Goal: Task Accomplishment & Management: Use online tool/utility

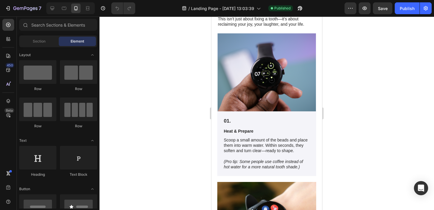
scroll to position [1250, 0]
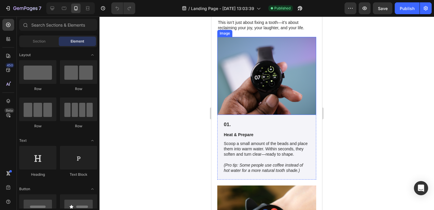
click at [270, 75] on img at bounding box center [266, 76] width 99 height 78
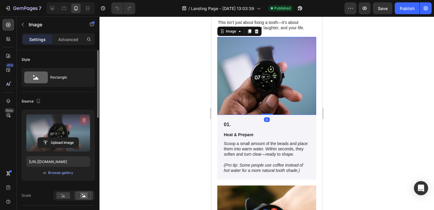
click at [85, 117] on button "button" at bounding box center [83, 120] width 9 height 9
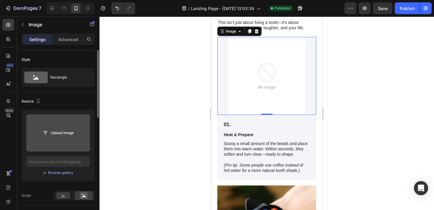
click at [64, 133] on input "file" at bounding box center [58, 133] width 41 height 10
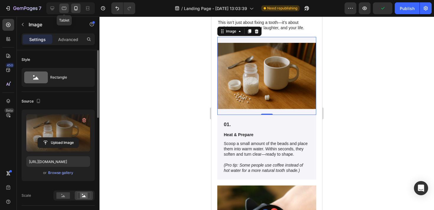
click at [65, 10] on icon at bounding box center [64, 8] width 4 height 3
type input "[URL][DOMAIN_NAME]"
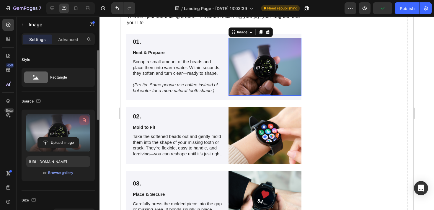
scroll to position [1339, 0]
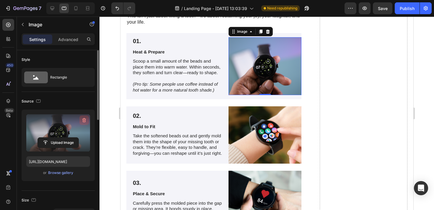
click at [82, 120] on icon "button" at bounding box center [84, 120] width 6 height 6
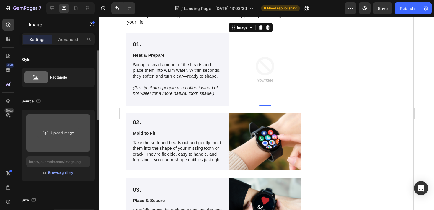
click at [69, 130] on input "file" at bounding box center [58, 133] width 41 height 10
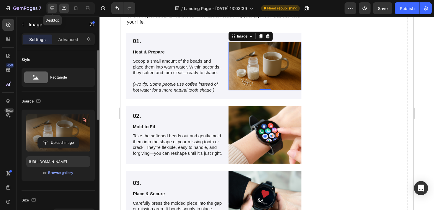
click at [52, 7] on icon at bounding box center [52, 8] width 6 height 6
type input "[URL][DOMAIN_NAME]"
type input "280"
type input "220"
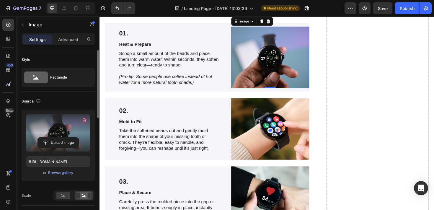
scroll to position [1341, 0]
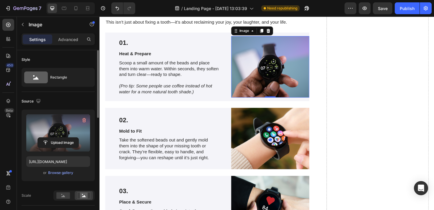
click at [69, 128] on label at bounding box center [58, 132] width 64 height 37
click at [69, 138] on input "file" at bounding box center [58, 143] width 41 height 10
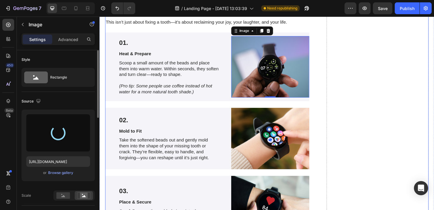
type input "[URL][DOMAIN_NAME]"
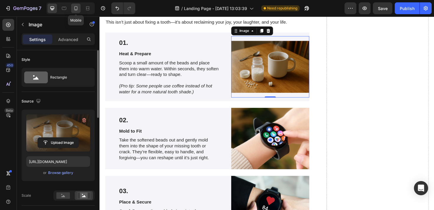
click at [73, 8] on icon at bounding box center [76, 8] width 6 height 6
type input "100"
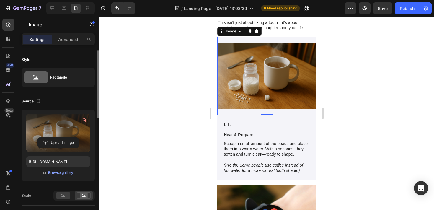
scroll to position [1249, 0]
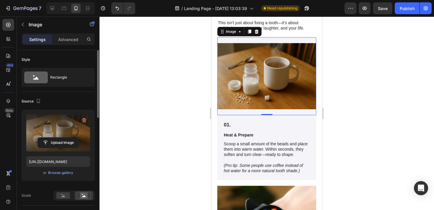
click at [345, 67] on div at bounding box center [267, 114] width 335 height 194
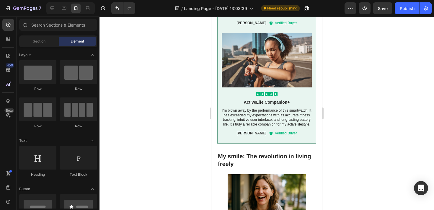
scroll to position [937, 0]
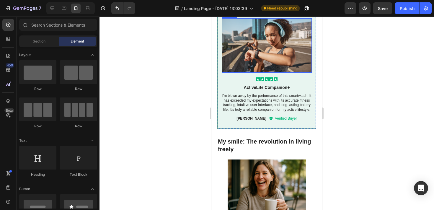
click at [278, 73] on img at bounding box center [267, 45] width 90 height 54
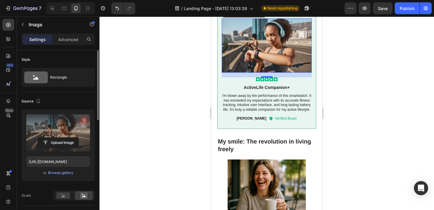
click at [82, 121] on icon "button" at bounding box center [84, 120] width 6 height 6
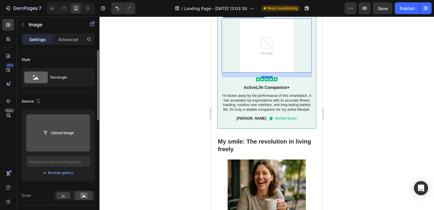
click at [58, 133] on input "file" at bounding box center [58, 133] width 41 height 10
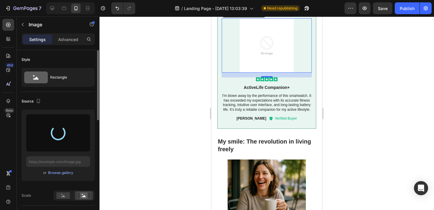
type input "[URL][DOMAIN_NAME]"
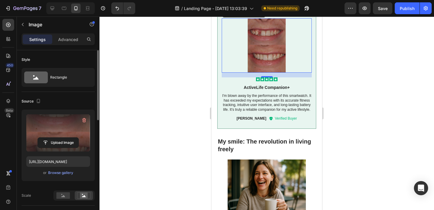
click at [336, 70] on div at bounding box center [267, 114] width 335 height 194
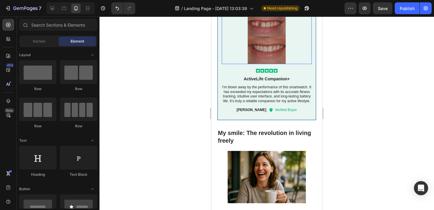
scroll to position [945, 0]
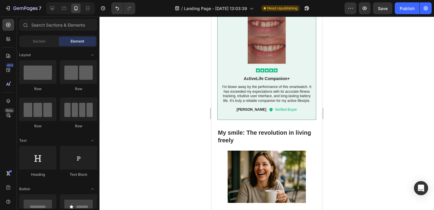
click at [333, 72] on div at bounding box center [267, 114] width 335 height 194
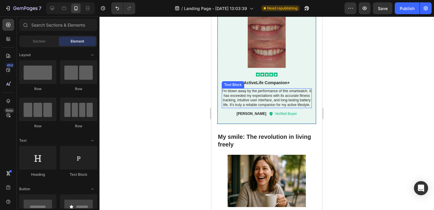
scroll to position [939, 0]
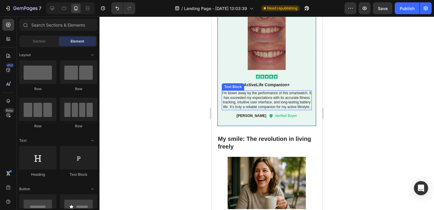
click at [248, 109] on p "I'm blown away by the performance of this smartwatch. It has exceeded my expect…" at bounding box center [267, 100] width 90 height 18
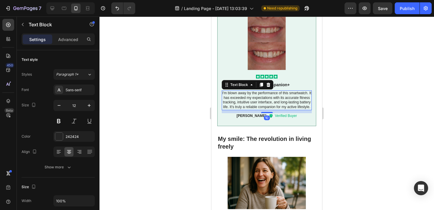
click at [244, 109] on p "I'm blown away by the performance of this smartwatch. It has exceeded my expect…" at bounding box center [267, 100] width 90 height 18
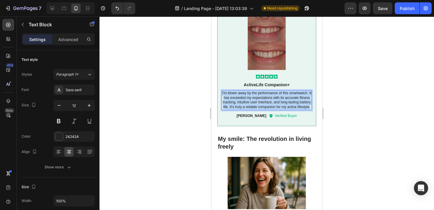
click at [244, 109] on p "I'm blown away by the performance of this smartwatch. It has exceeded my expect…" at bounding box center [267, 100] width 90 height 18
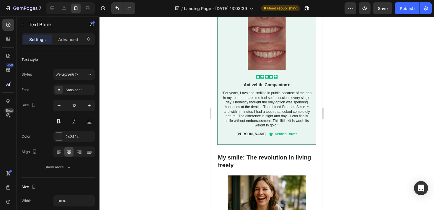
click at [351, 64] on div at bounding box center [267, 114] width 335 height 194
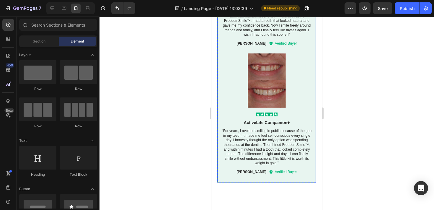
scroll to position [901, 0]
click at [265, 126] on p "ActiveLife Companion+" at bounding box center [266, 122] width 89 height 5
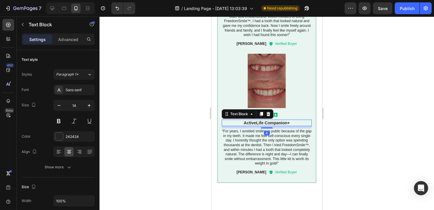
click at [265, 126] on p "ActiveLife Companion+" at bounding box center [266, 122] width 89 height 5
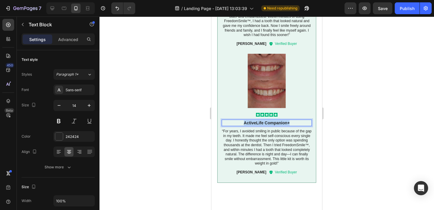
click at [265, 126] on p "ActiveLife Companion+" at bounding box center [266, 122] width 89 height 5
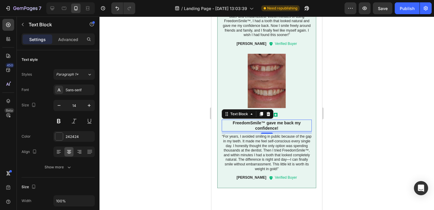
click at [347, 151] on div at bounding box center [267, 114] width 335 height 194
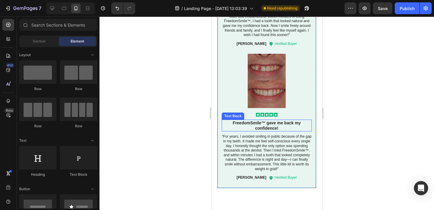
click at [279, 131] on strong "FreedomSmile™ gave me back my confidence!" at bounding box center [267, 126] width 68 height 10
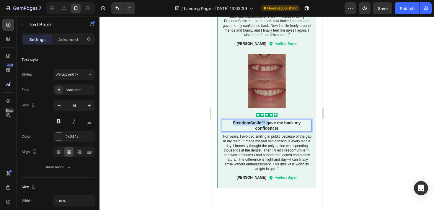
drag, startPoint x: 269, startPoint y: 189, endPoint x: 232, endPoint y: 189, distance: 36.6
click at [232, 131] on p "FreedomSmile™ gave me back my confidence!" at bounding box center [266, 125] width 89 height 11
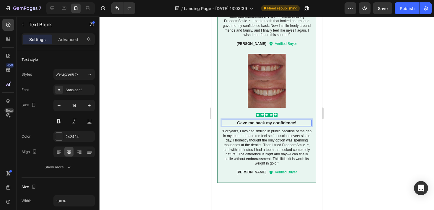
click at [342, 122] on div at bounding box center [267, 114] width 335 height 194
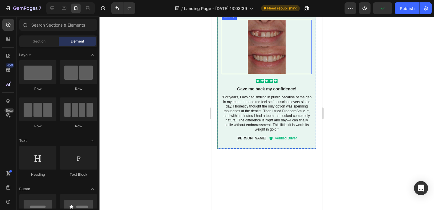
scroll to position [936, 0]
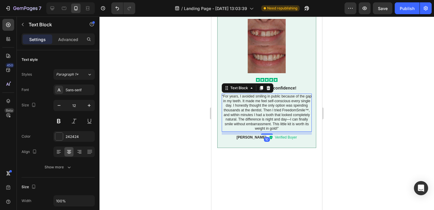
click at [292, 131] on p "“For years, I avoided smiling in public because of the gap in my teeth. It made…" at bounding box center [267, 112] width 90 height 37
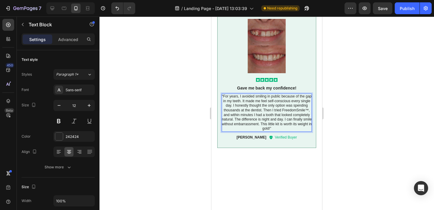
click at [338, 148] on div at bounding box center [267, 114] width 335 height 194
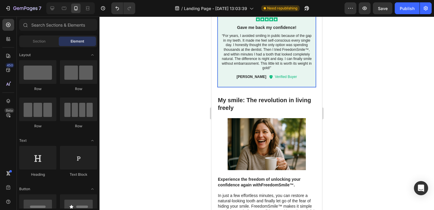
scroll to position [999, 0]
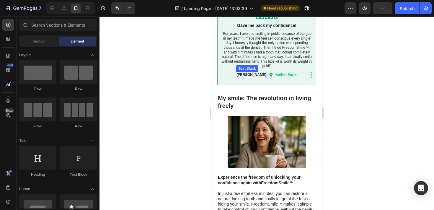
click at [248, 77] on p "[PERSON_NAME]" at bounding box center [252, 75] width 30 height 5
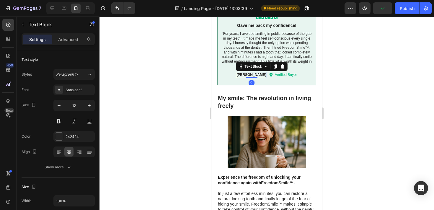
click at [248, 77] on p "[PERSON_NAME]" at bounding box center [252, 75] width 30 height 5
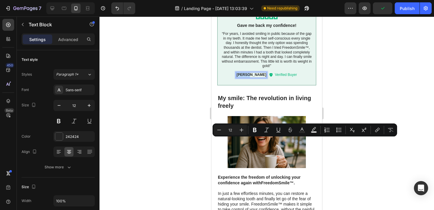
click at [248, 77] on p "[PERSON_NAME]" at bounding box center [252, 75] width 30 height 5
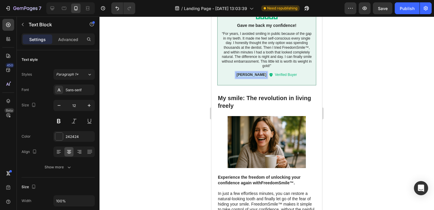
click at [248, 77] on p "[PERSON_NAME]" at bounding box center [252, 75] width 30 height 5
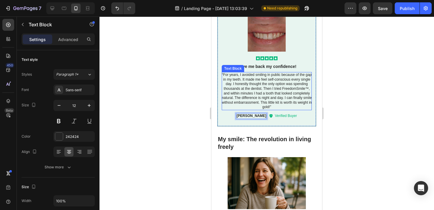
scroll to position [958, 0]
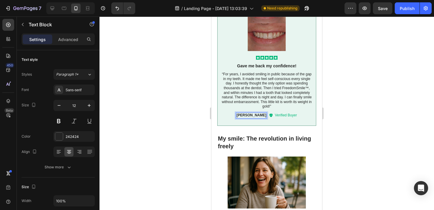
click at [347, 85] on div at bounding box center [267, 114] width 335 height 194
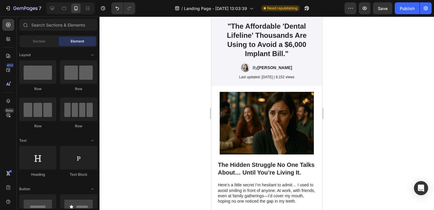
scroll to position [0, 0]
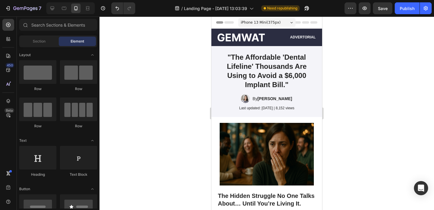
click at [289, 25] on div "iPhone 13 Mini ( 375 px)" at bounding box center [266, 22] width 57 height 9
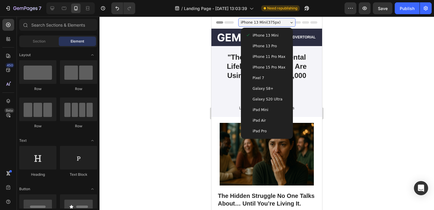
click at [279, 55] on span "iPhone 11 Pro Max" at bounding box center [269, 57] width 33 height 6
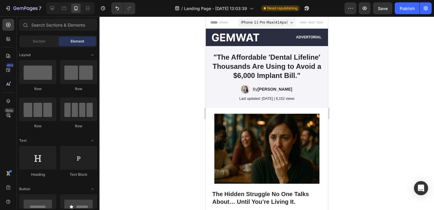
click at [284, 21] on span "iPhone 11 Pro Max ( 414 px)" at bounding box center [264, 23] width 47 height 6
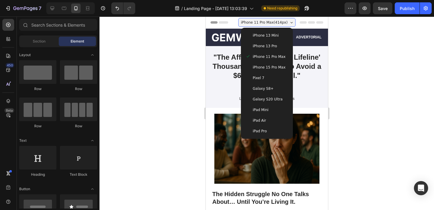
click at [268, 79] on div "Pixel 7" at bounding box center [267, 78] width 43 height 6
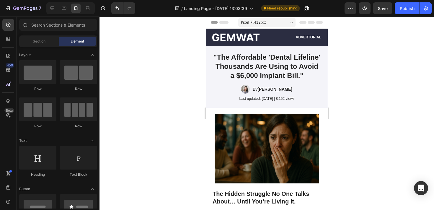
click at [284, 22] on div "Pixel 7 ( 412 px)" at bounding box center [266, 22] width 57 height 9
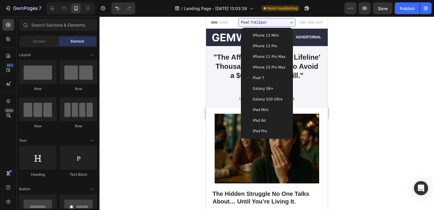
click at [277, 35] on div "iPhone 13 Mini" at bounding box center [267, 36] width 43 height 6
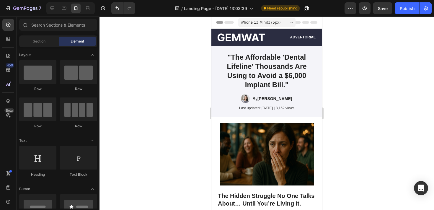
click at [279, 21] on span "iPhone 13 Mini ( 375 px)" at bounding box center [261, 23] width 40 height 6
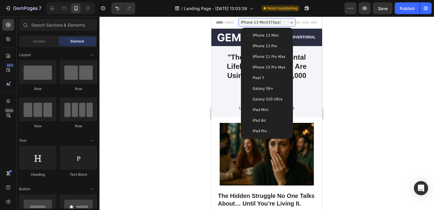
click at [274, 42] on div "iPhone 13 Pro" at bounding box center [266, 46] width 47 height 11
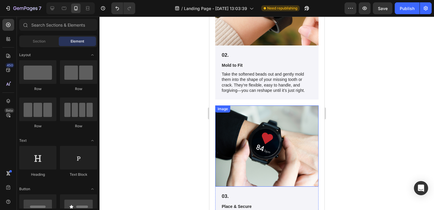
scroll to position [1489, 0]
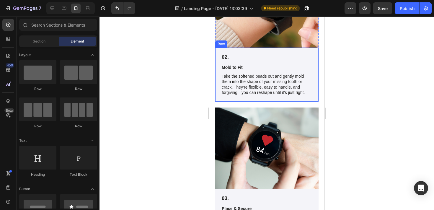
click at [273, 143] on img at bounding box center [266, 148] width 103 height 81
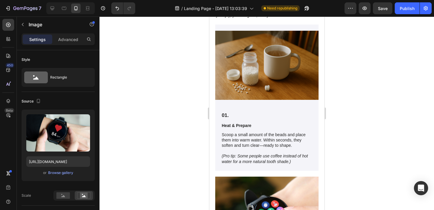
scroll to position [1273, 0]
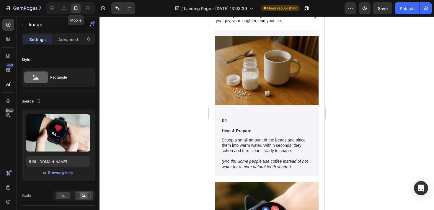
click at [75, 9] on icon at bounding box center [76, 8] width 6 height 6
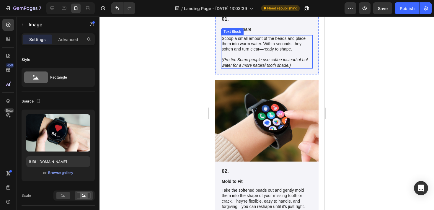
scroll to position [1406, 0]
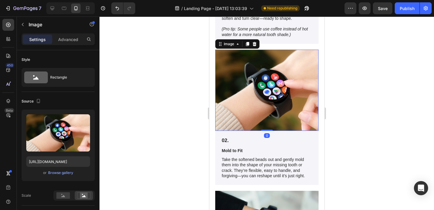
click at [257, 100] on img at bounding box center [266, 90] width 103 height 81
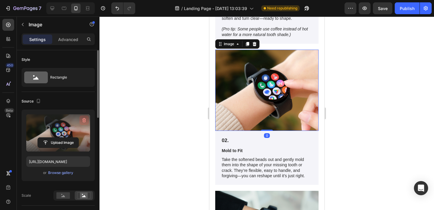
click at [84, 118] on icon "button" at bounding box center [84, 120] width 4 height 4
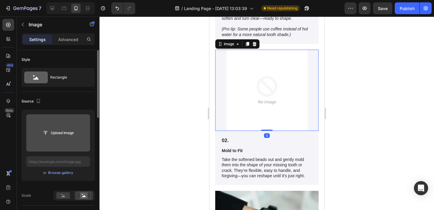
click at [61, 138] on button "Upload Image" at bounding box center [58, 133] width 41 height 11
click at [55, 138] on input "file" at bounding box center [58, 133] width 41 height 10
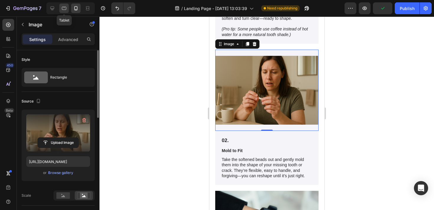
click at [60, 8] on div at bounding box center [63, 8] width 9 height 9
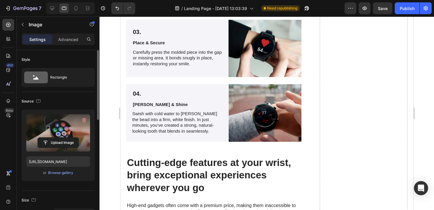
click at [61, 134] on label at bounding box center [58, 132] width 64 height 37
click at [61, 138] on input "file" at bounding box center [58, 143] width 41 height 10
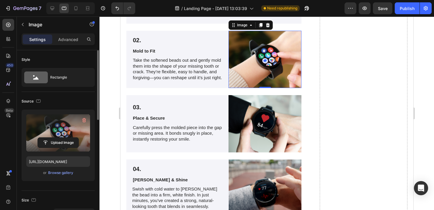
scroll to position [1422, 0]
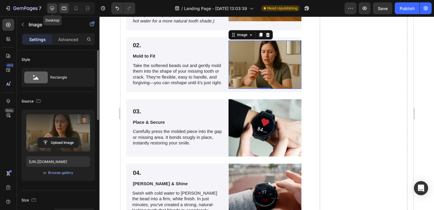
click at [54, 9] on icon at bounding box center [52, 8] width 6 height 6
type input "[URL][DOMAIN_NAME]"
type input "280"
type input "220"
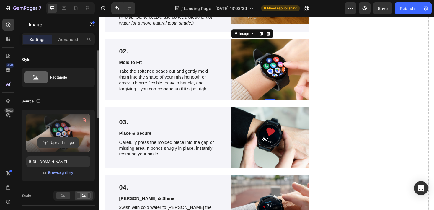
scroll to position [1431, 0]
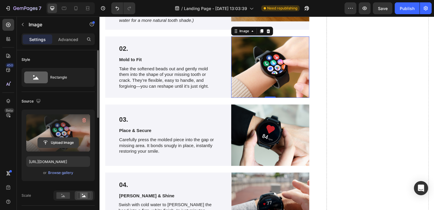
click at [59, 139] on input "file" at bounding box center [58, 143] width 41 height 10
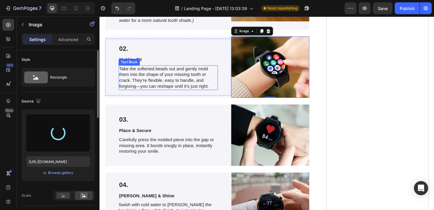
type input "[URL][DOMAIN_NAME]"
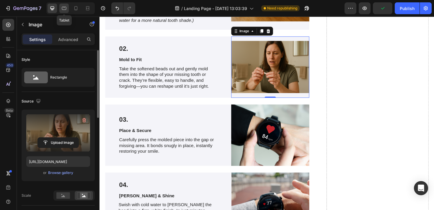
click at [68, 8] on div at bounding box center [63, 8] width 9 height 9
type input "100"
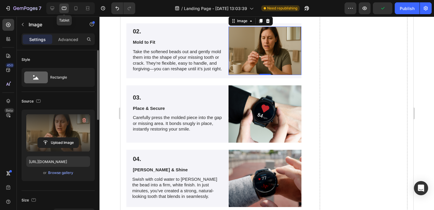
scroll to position [1425, 0]
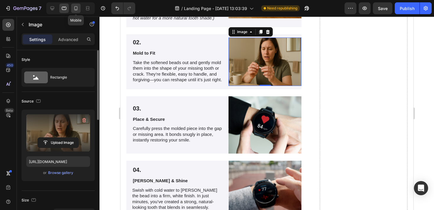
click at [77, 10] on icon at bounding box center [76, 8] width 6 height 6
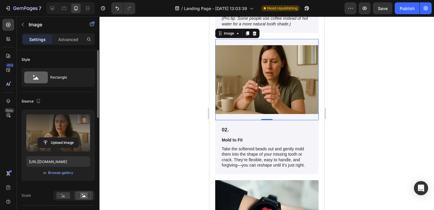
scroll to position [1418, 0]
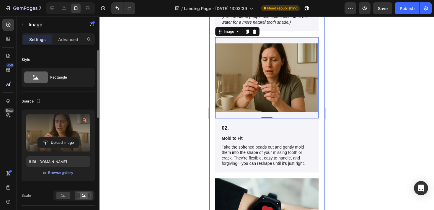
click at [339, 73] on div at bounding box center [267, 114] width 335 height 194
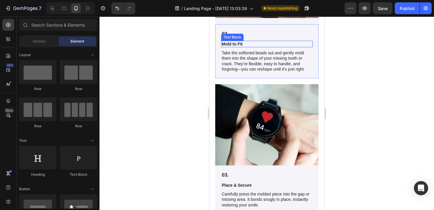
scroll to position [1556, 0]
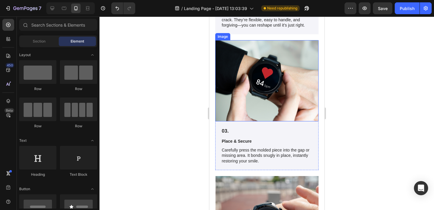
click at [266, 90] on img at bounding box center [266, 80] width 103 height 81
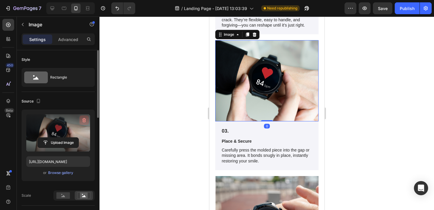
click at [79, 119] on button "button" at bounding box center [83, 120] width 9 height 9
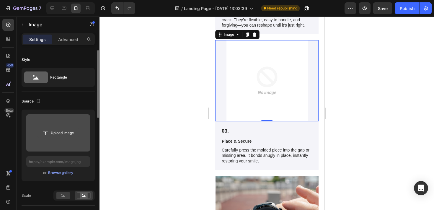
click at [59, 133] on input "file" at bounding box center [58, 133] width 41 height 10
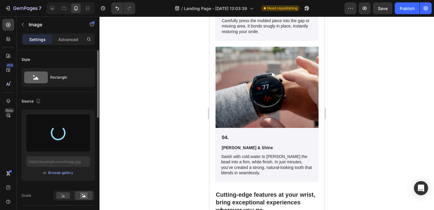
scroll to position [1687, 0]
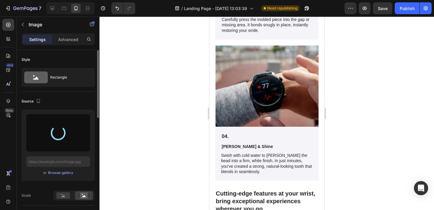
type input "[URL][DOMAIN_NAME]"
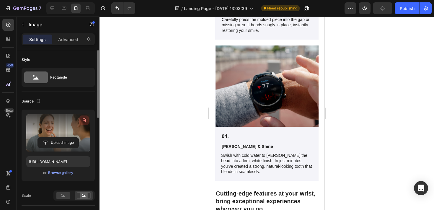
click at [84, 120] on icon "button" at bounding box center [84, 121] width 1 height 2
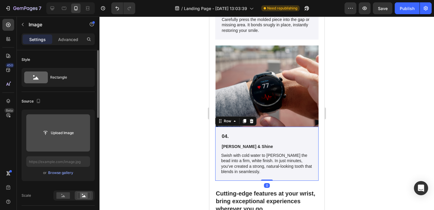
click at [272, 128] on div "04. Text Block [PERSON_NAME] & Shine Text Block Swish with cold water to [PERSO…" at bounding box center [266, 154] width 103 height 54
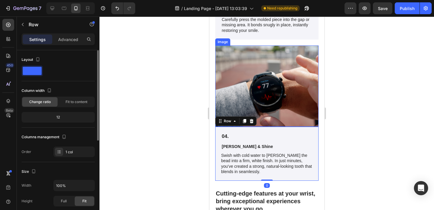
click at [267, 100] on img at bounding box center [266, 86] width 103 height 81
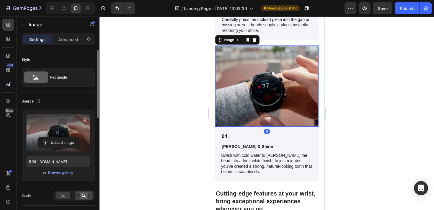
click at [72, 128] on label at bounding box center [58, 132] width 64 height 37
click at [72, 138] on input "file" at bounding box center [58, 143] width 41 height 10
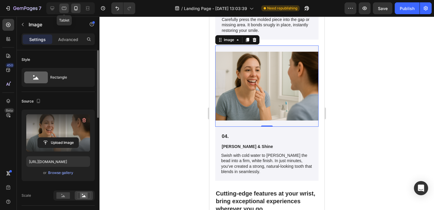
click at [67, 7] on div at bounding box center [63, 8] width 9 height 9
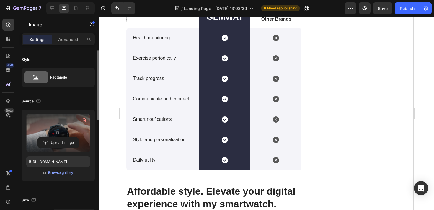
click at [57, 134] on label at bounding box center [58, 132] width 64 height 37
click at [57, 138] on input "file" at bounding box center [58, 143] width 41 height 10
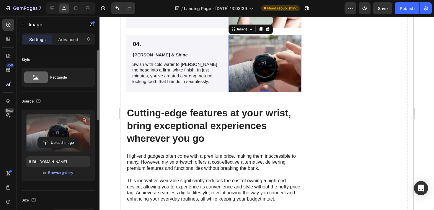
scroll to position [1549, 0]
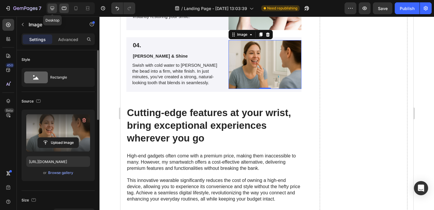
click at [50, 11] on icon at bounding box center [52, 8] width 6 height 6
type input "[URL][DOMAIN_NAME]"
type input "280"
type input "220"
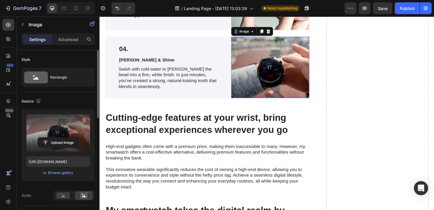
scroll to position [1575, 0]
click at [73, 132] on label at bounding box center [58, 132] width 64 height 37
click at [73, 138] on input "file" at bounding box center [58, 143] width 41 height 10
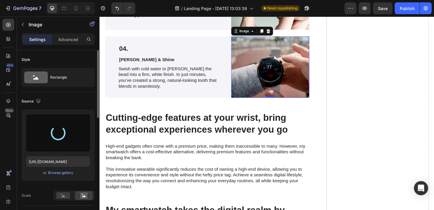
type input "[URL][DOMAIN_NAME]"
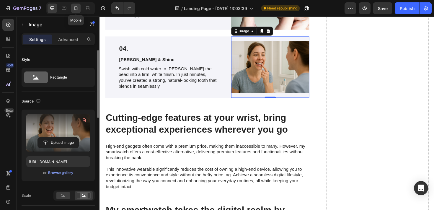
click at [76, 4] on div at bounding box center [75, 8] width 9 height 9
type input "100"
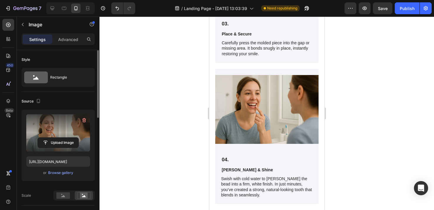
scroll to position [1664, 0]
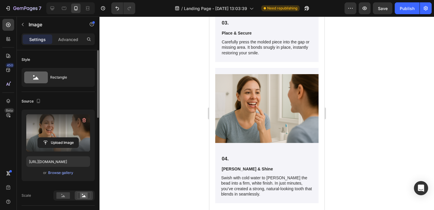
click at [257, 111] on img at bounding box center [266, 108] width 103 height 81
click at [86, 120] on icon "button" at bounding box center [84, 120] width 6 height 6
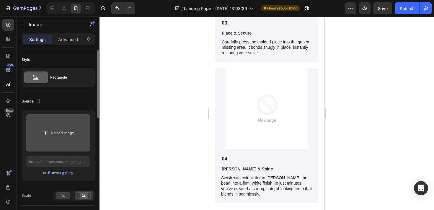
click at [77, 126] on input "file" at bounding box center [58, 132] width 64 height 37
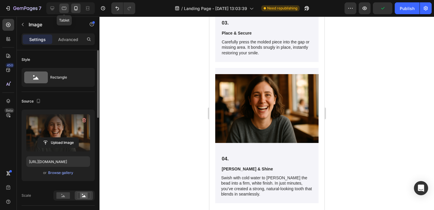
click at [65, 8] on icon at bounding box center [64, 8] width 6 height 6
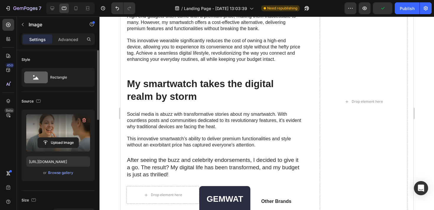
click at [72, 124] on label at bounding box center [58, 132] width 64 height 37
click at [72, 138] on input "file" at bounding box center [58, 143] width 41 height 10
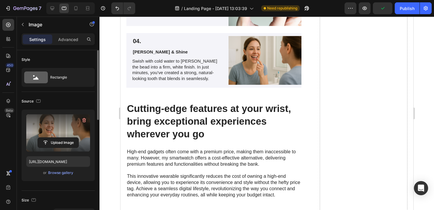
scroll to position [1551, 0]
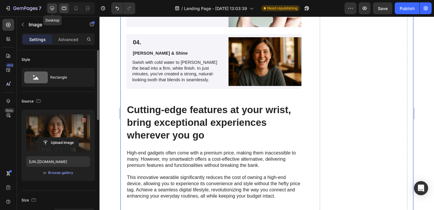
click at [52, 4] on div at bounding box center [52, 8] width 9 height 9
type input "[URL][DOMAIN_NAME]"
type input "280"
type input "220"
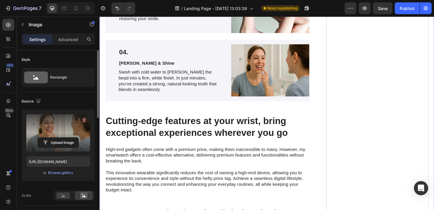
scroll to position [1575, 0]
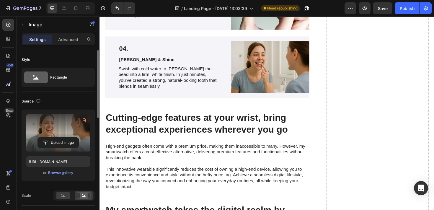
click at [61, 129] on label at bounding box center [58, 132] width 64 height 37
click at [61, 138] on input "file" at bounding box center [58, 143] width 41 height 10
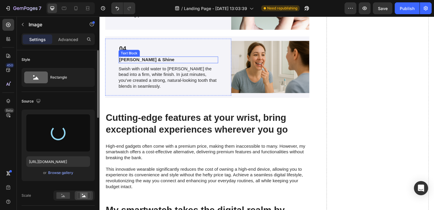
type input "[URL][DOMAIN_NAME]"
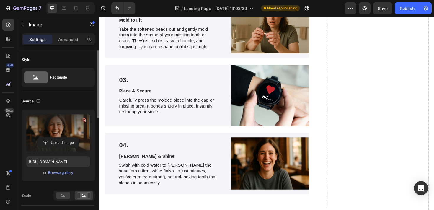
scroll to position [1473, 0]
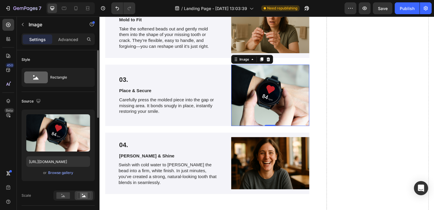
click at [269, 88] on img at bounding box center [280, 99] width 83 height 65
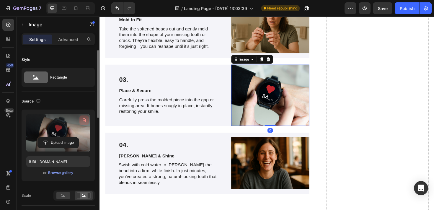
click at [80, 118] on button "button" at bounding box center [83, 120] width 9 height 9
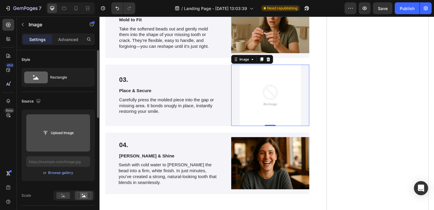
click at [64, 131] on input "file" at bounding box center [58, 133] width 41 height 10
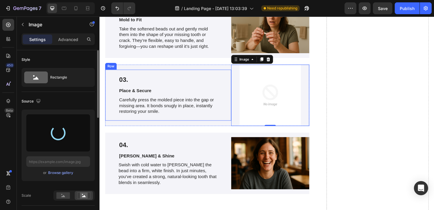
type input "[URL][DOMAIN_NAME]"
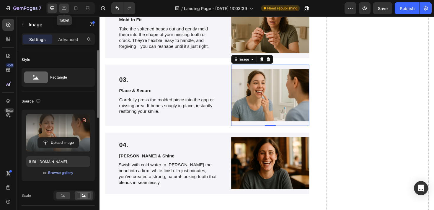
click at [66, 10] on icon at bounding box center [64, 8] width 6 height 6
type input "100"
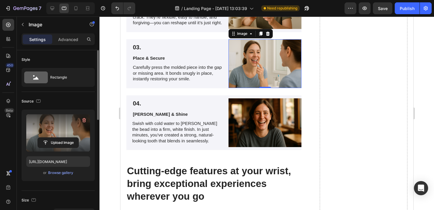
scroll to position [1484, 0]
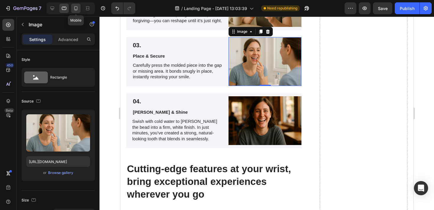
click at [73, 9] on icon at bounding box center [76, 8] width 6 height 6
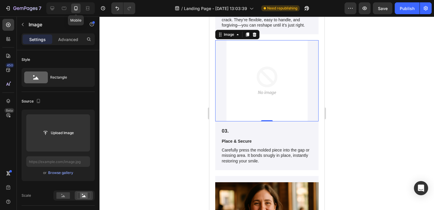
scroll to position [1559, 0]
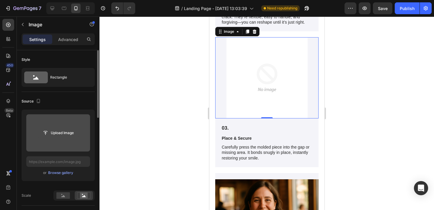
click at [60, 132] on input "file" at bounding box center [58, 133] width 41 height 10
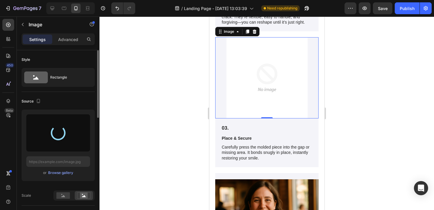
type input "[URL][DOMAIN_NAME]"
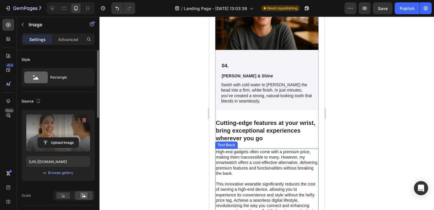
scroll to position [1756, 0]
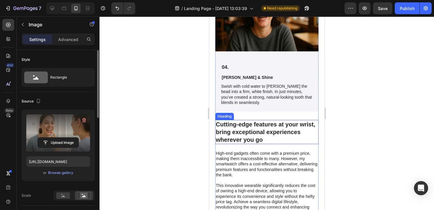
click at [245, 131] on h2 "Cutting-edge features at your wrist, bring exceptional experiences wherever you…" at bounding box center [266, 132] width 103 height 24
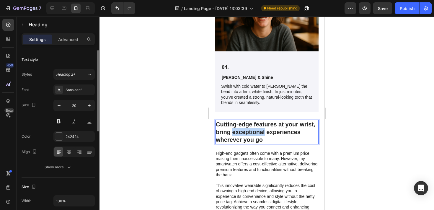
click at [245, 131] on h2 "Cutting-edge features at your wrist, bring exceptional experiences wherever you…" at bounding box center [266, 132] width 103 height 24
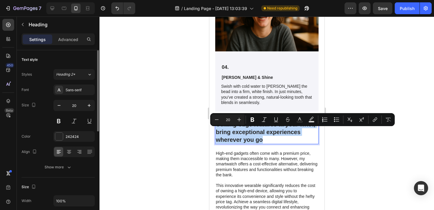
click at [245, 131] on p "Cutting-edge features at your wrist, bring exceptional experiences wherever you…" at bounding box center [267, 132] width 102 height 23
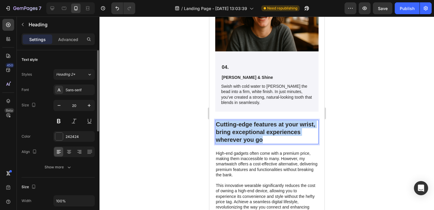
click at [245, 131] on p "Cutting-edge features at your wrist, bring exceptional experiences wherever you…" at bounding box center [267, 132] width 102 height 23
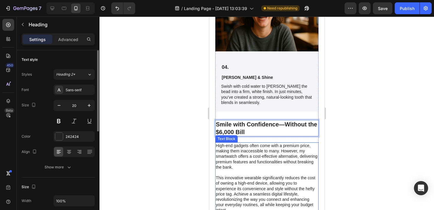
click at [231, 146] on p "High-end gadgets often come with a premium price, making them inaccessible to m…" at bounding box center [267, 156] width 102 height 27
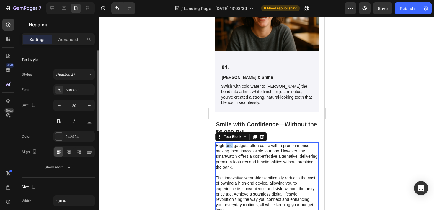
click at [231, 146] on p "High-end gadgets often come with a premium price, making them inaccessible to m…" at bounding box center [267, 156] width 102 height 27
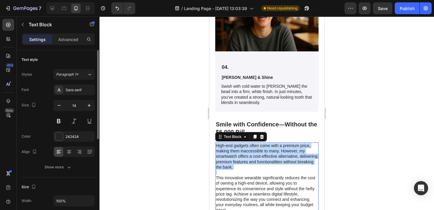
click at [231, 146] on p "High-end gadgets often come with a premium price, making them inaccessible to m…" at bounding box center [267, 156] width 102 height 27
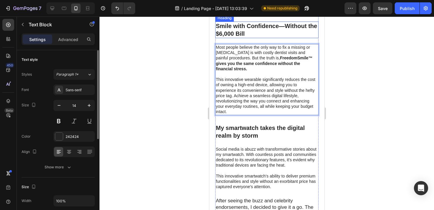
scroll to position [1857, 0]
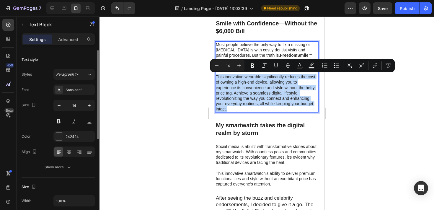
drag, startPoint x: 216, startPoint y: 76, endPoint x: 231, endPoint y: 109, distance: 36.6
click at [231, 109] on p "This innovative wearable significantly reduces the cost of owning a high-end de…" at bounding box center [267, 93] width 102 height 38
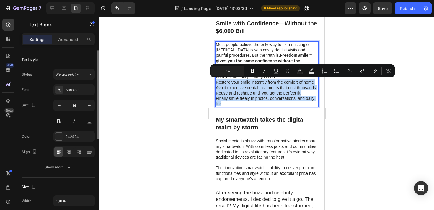
drag, startPoint x: 215, startPoint y: 80, endPoint x: 222, endPoint y: 105, distance: 25.7
click at [222, 105] on div "Most people believe the only way to fix a missing or [MEDICAL_DATA] is with cos…" at bounding box center [266, 74] width 103 height 66
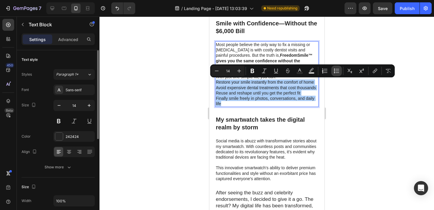
click at [334, 69] on icon "Editor contextual toolbar" at bounding box center [334, 69] width 1 height 1
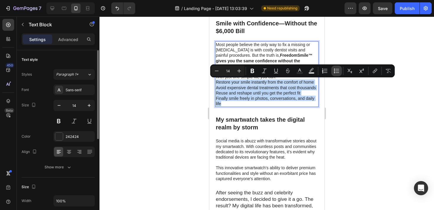
type input "14"
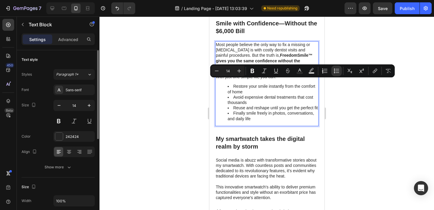
click at [355, 40] on div at bounding box center [267, 114] width 335 height 194
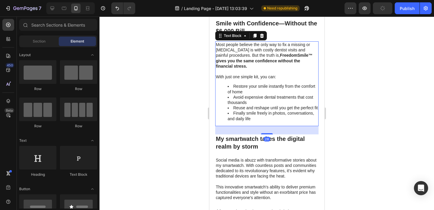
click at [241, 93] on li "Restore your smile instantly from the comfort of home" at bounding box center [273, 89] width 90 height 11
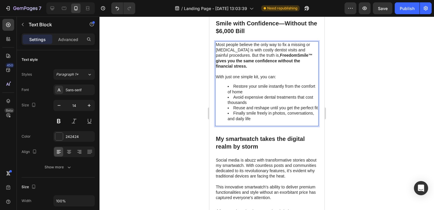
click at [342, 58] on div at bounding box center [267, 114] width 335 height 194
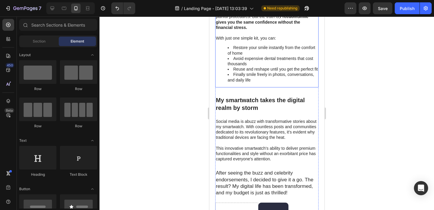
scroll to position [1897, 0]
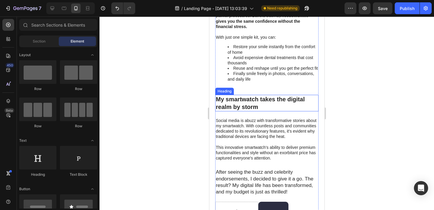
click at [253, 101] on h2 "My smartwatch takes the digital realm by storm" at bounding box center [266, 103] width 103 height 17
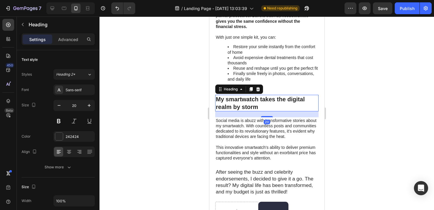
click at [253, 101] on h2 "My smartwatch takes the digital realm by storm" at bounding box center [266, 103] width 103 height 17
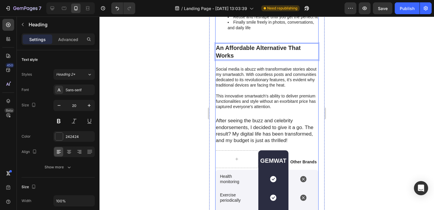
scroll to position [1949, 0]
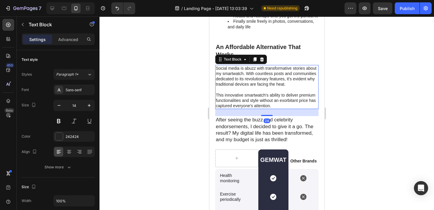
click at [216, 67] on p "Social media is abuzz with transformative stories about my smartwatch. With cou…" at bounding box center [267, 77] width 103 height 22
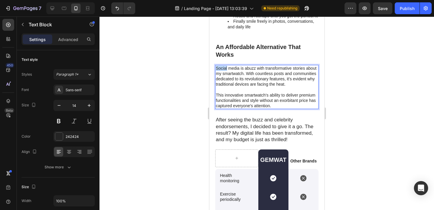
click at [216, 67] on p "Social media is abuzz with transformative stories about my smartwatch. With cou…" at bounding box center [267, 77] width 103 height 22
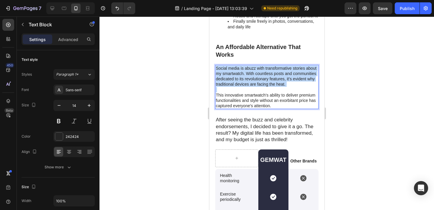
click at [216, 67] on p "Social media is abuzz with transformative stories about my smartwatch. With cou…" at bounding box center [267, 77] width 103 height 22
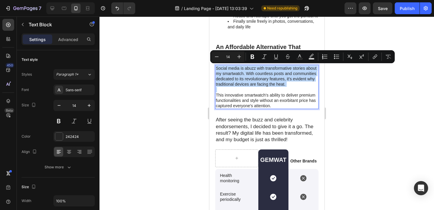
click at [217, 71] on p "Social media is abuzz with transformative stories about my smartwatch. With cou…" at bounding box center [267, 77] width 103 height 22
click at [217, 68] on p "Social media is abuzz with transformative stories about my smartwatch. With cou…" at bounding box center [267, 77] width 103 height 22
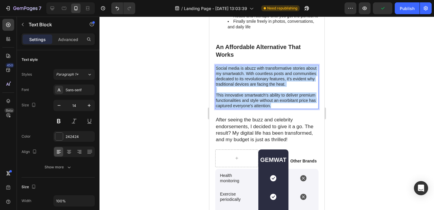
drag, startPoint x: 216, startPoint y: 69, endPoint x: 270, endPoint y: 109, distance: 67.8
click at [270, 109] on div "Social media is abuzz with transformative stories about my smartwatch. With cou…" at bounding box center [266, 87] width 103 height 44
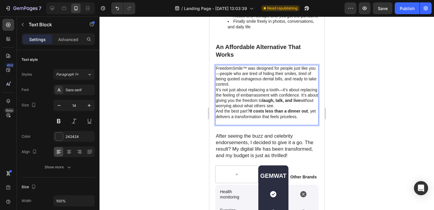
click at [233, 83] on p "FreedomSmile™ was designed for people just like you—people who are tired of hid…" at bounding box center [267, 77] width 103 height 22
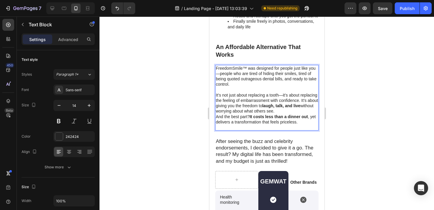
click at [279, 112] on p "It’s not just about replacing a tooth—it’s about replacing the feeling of embar…" at bounding box center [267, 103] width 103 height 22
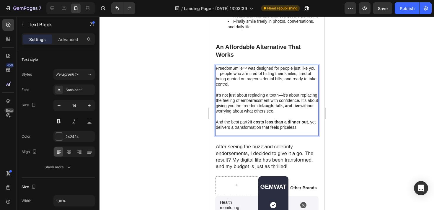
click at [236, 132] on p "Rich Text Editor. Editing area: main" at bounding box center [267, 132] width 103 height 5
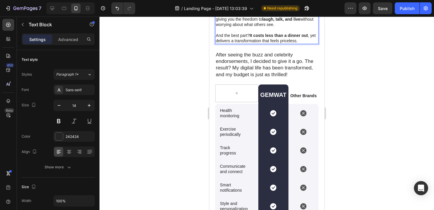
scroll to position [2037, 0]
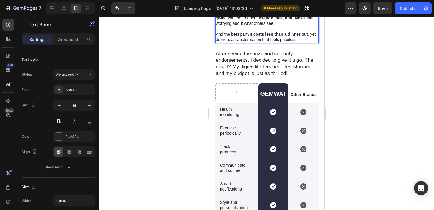
click at [357, 91] on div at bounding box center [267, 114] width 335 height 194
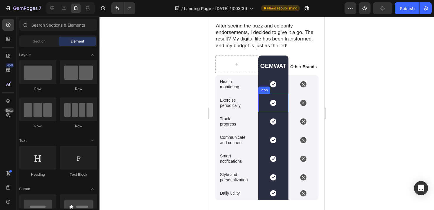
scroll to position [2066, 0]
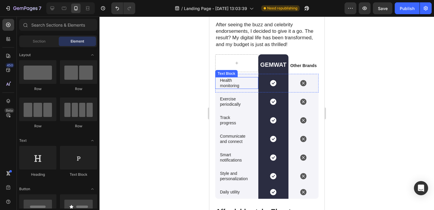
click at [228, 83] on p "Health monitoring" at bounding box center [233, 83] width 27 height 11
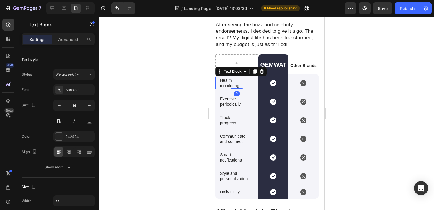
click at [228, 83] on p "Health monitoring" at bounding box center [233, 83] width 27 height 11
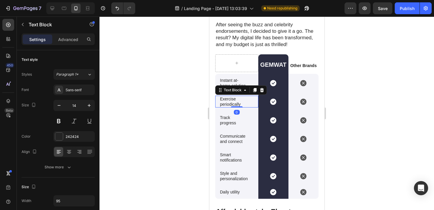
click at [225, 101] on p "Exercise periodically" at bounding box center [233, 101] width 27 height 11
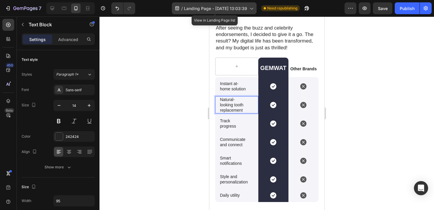
scroll to position [2063, 0]
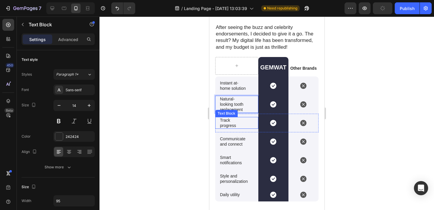
click at [232, 123] on p "Track progress" at bounding box center [233, 123] width 27 height 11
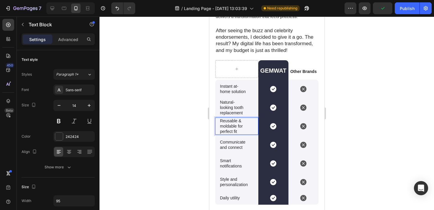
scroll to position [2060, 0]
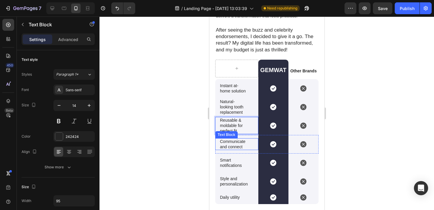
click at [225, 140] on p "Communicate and connect" at bounding box center [233, 144] width 27 height 11
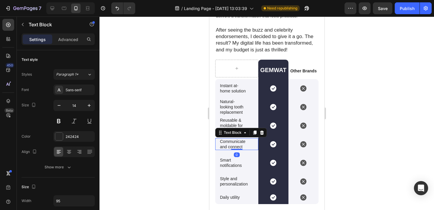
click at [225, 140] on p "Communicate and connect" at bounding box center [233, 144] width 27 height 11
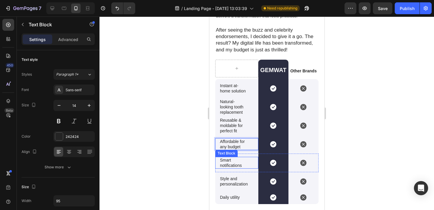
click at [227, 168] on p "Smart notifications" at bounding box center [233, 162] width 27 height 11
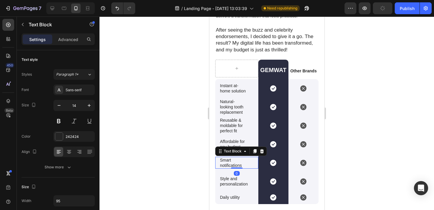
click at [227, 168] on p "Smart notifications" at bounding box center [233, 162] width 27 height 11
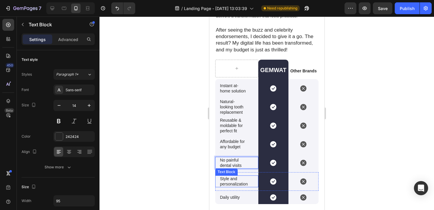
click at [225, 181] on p "Style and personalization" at bounding box center [237, 181] width 34 height 11
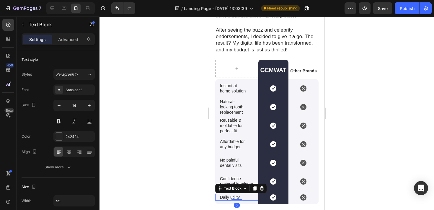
click at [229, 199] on p "Daily utility" at bounding box center [233, 197] width 27 height 5
click at [349, 143] on div at bounding box center [267, 114] width 335 height 194
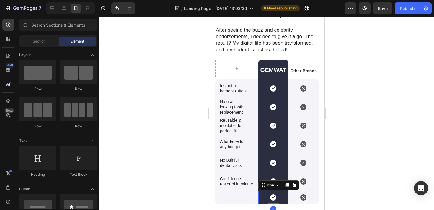
click at [282, 199] on div "Icon 0" at bounding box center [273, 197] width 30 height 13
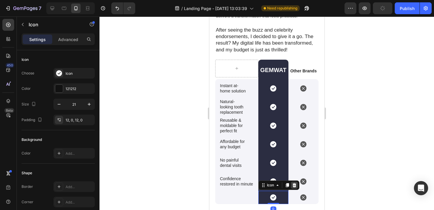
click at [295, 185] on icon at bounding box center [294, 185] width 4 height 4
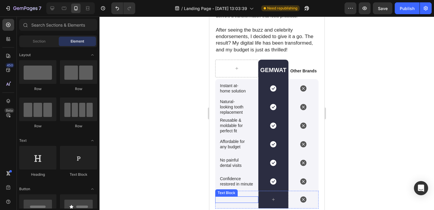
click at [245, 202] on p "Rich Text Editor. Editing area: main" at bounding box center [233, 199] width 27 height 5
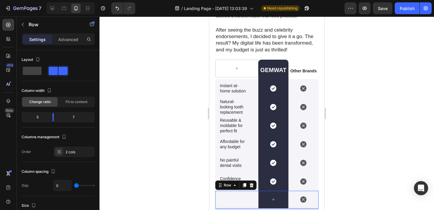
click at [248, 205] on div "Text Block" at bounding box center [236, 200] width 43 height 18
click at [251, 186] on icon at bounding box center [252, 185] width 4 height 4
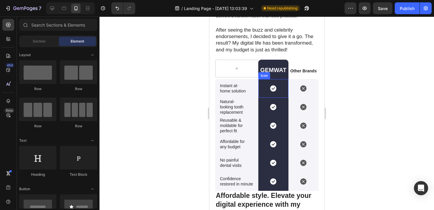
click at [285, 82] on div "Icon" at bounding box center [273, 88] width 30 height 19
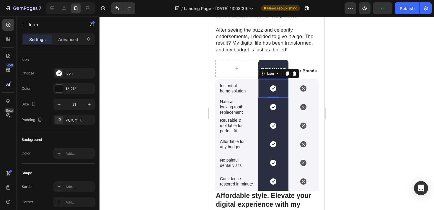
click at [353, 83] on div at bounding box center [267, 114] width 335 height 194
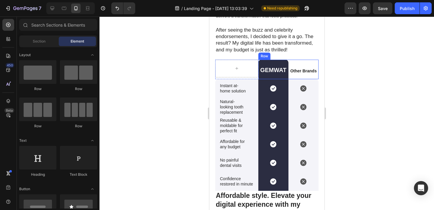
click at [308, 62] on div "Other Brands Text Block" at bounding box center [303, 70] width 30 height 20
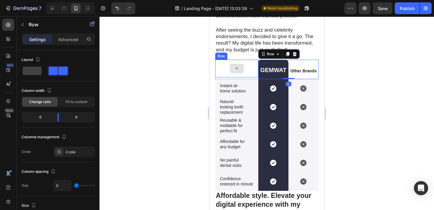
click at [243, 64] on div at bounding box center [237, 68] width 14 height 9
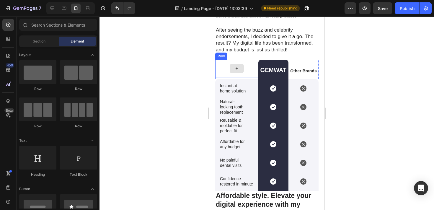
click at [240, 66] on div at bounding box center [237, 68] width 14 height 9
click at [349, 74] on div at bounding box center [267, 114] width 335 height 194
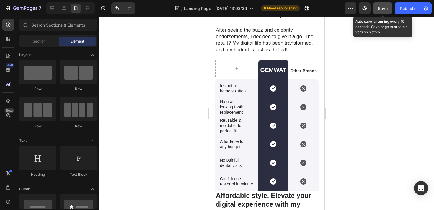
click at [390, 12] on button "Save" at bounding box center [383, 8] width 20 height 12
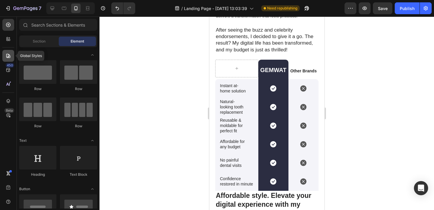
click at [7, 53] on icon at bounding box center [8, 56] width 6 height 6
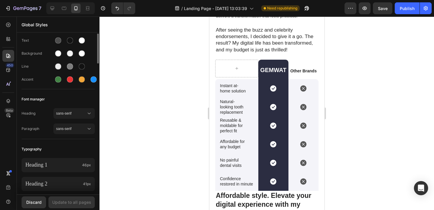
scroll to position [0, 0]
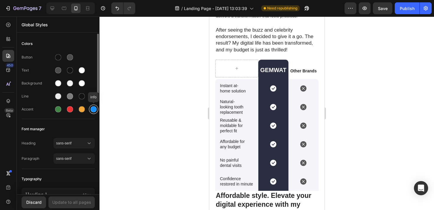
click at [93, 110] on div at bounding box center [94, 109] width 6 height 6
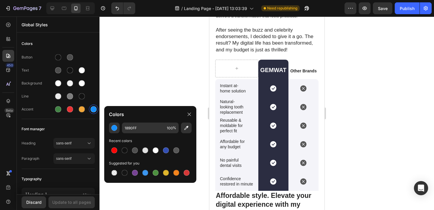
click at [131, 101] on div at bounding box center [267, 114] width 335 height 194
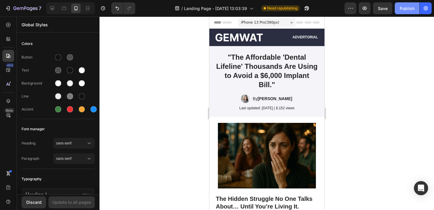
click at [400, 6] on div "Publish" at bounding box center [407, 8] width 15 height 6
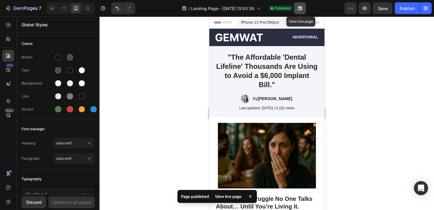
click at [299, 9] on icon "button" at bounding box center [298, 9] width 1 height 1
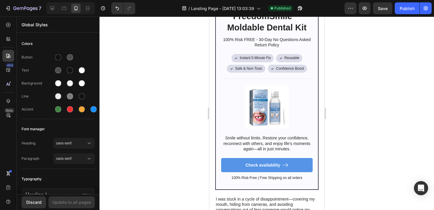
scroll to position [336, 0]
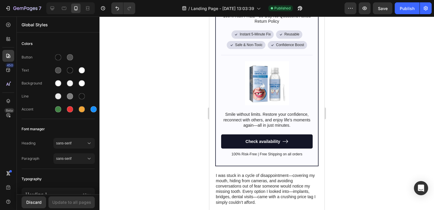
click at [289, 138] on link "Check availability" at bounding box center [267, 141] width 92 height 14
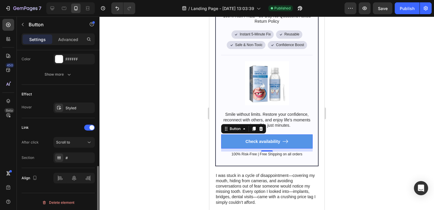
scroll to position [324, 0]
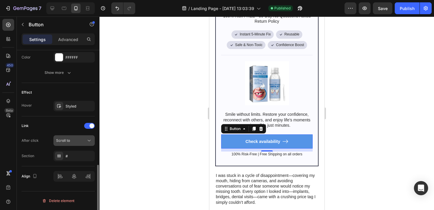
click at [74, 143] on div "Scroll to" at bounding box center [74, 141] width 36 height 6
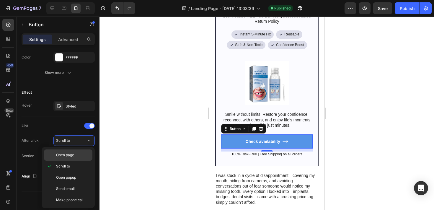
click at [75, 157] on p "Open page" at bounding box center [73, 154] width 34 height 5
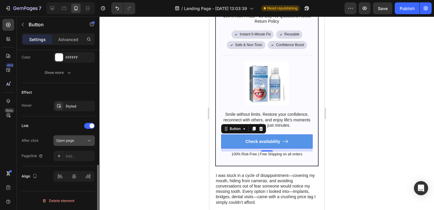
click at [67, 139] on span "Open page" at bounding box center [65, 140] width 18 height 4
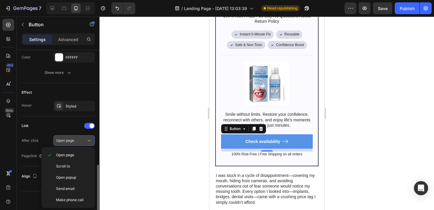
click at [65, 141] on span "Open page" at bounding box center [65, 140] width 18 height 4
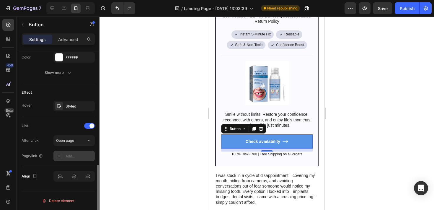
click at [71, 154] on div "Add..." at bounding box center [80, 156] width 28 height 5
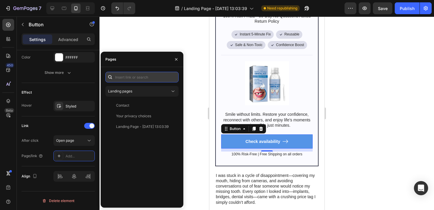
click at [141, 77] on input "text" at bounding box center [141, 77] width 73 height 11
paste input "[URL][DOMAIN_NAME]™-moldable-tooth"
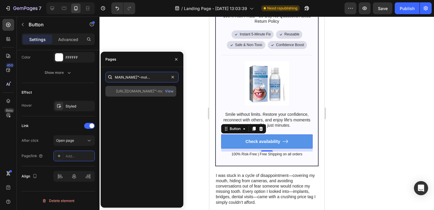
type input "[URL][DOMAIN_NAME]™-moldable-tooth"
click at [152, 89] on div "[URL][DOMAIN_NAME]™-moldable-tooth" at bounding box center [144, 91] width 57 height 5
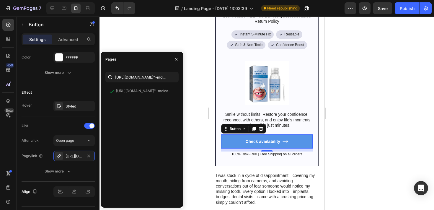
click at [194, 82] on div at bounding box center [267, 114] width 335 height 194
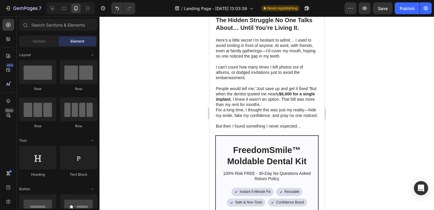
scroll to position [137, 0]
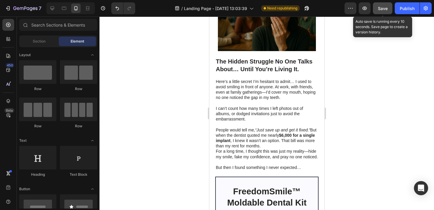
click at [386, 6] on span "Save" at bounding box center [383, 8] width 10 height 5
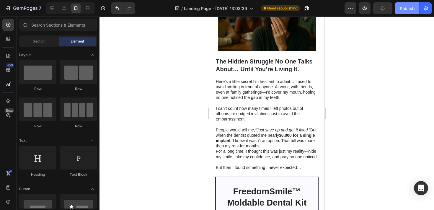
click at [406, 8] on div "Publish" at bounding box center [407, 8] width 15 height 6
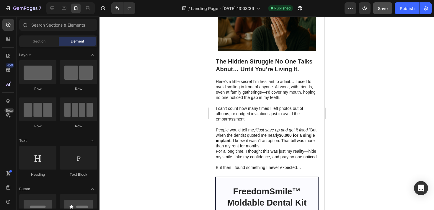
click at [395, 2] on button "Publish" at bounding box center [407, 8] width 25 height 12
click at [299, 9] on icon "button" at bounding box center [298, 9] width 1 height 1
click at [0, 0] on div "7 / Landing Page - [DATE] 13:03:39 Published Preview Save Publish" at bounding box center [217, 8] width 434 height 17
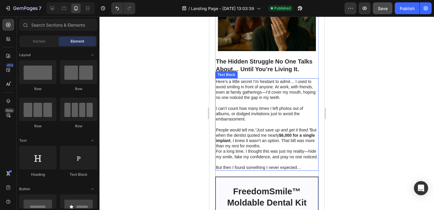
scroll to position [0, 0]
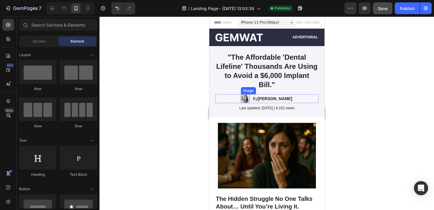
click at [246, 100] on div "Image" at bounding box center [245, 98] width 9 height 9
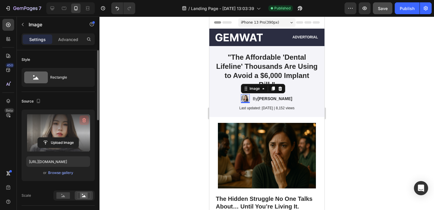
click at [84, 118] on icon "button" at bounding box center [84, 120] width 6 height 6
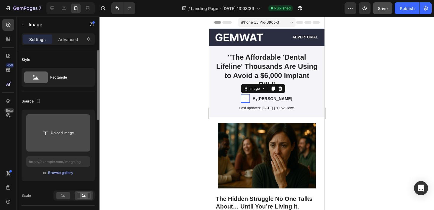
click at [56, 130] on input "file" at bounding box center [58, 133] width 41 height 10
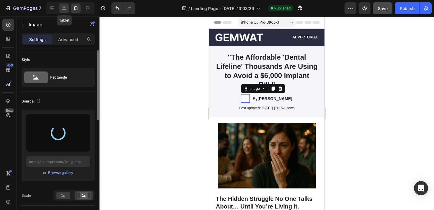
type input "[URL][DOMAIN_NAME]"
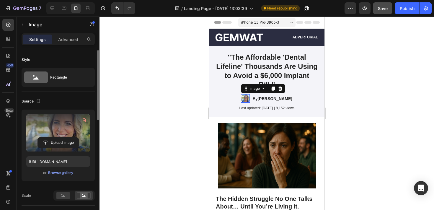
click at [345, 65] on div at bounding box center [267, 114] width 335 height 194
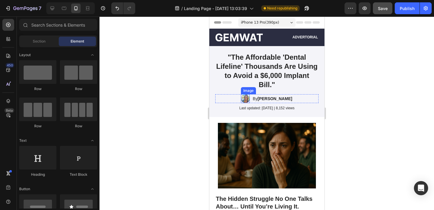
click at [246, 99] on img at bounding box center [245, 98] width 9 height 9
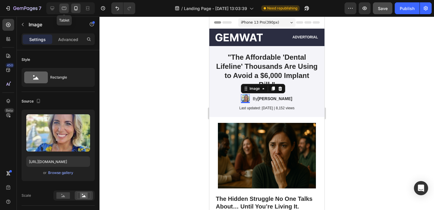
click at [62, 8] on icon at bounding box center [64, 8] width 6 height 6
type input "[URL][DOMAIN_NAME]"
type input "40"
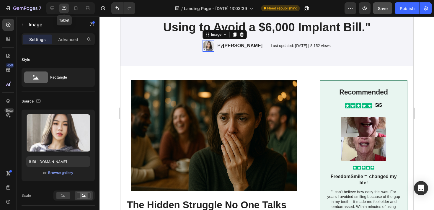
scroll to position [63, 0]
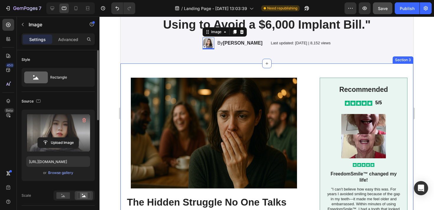
click at [77, 118] on label at bounding box center [58, 132] width 64 height 37
click at [77, 138] on input "file" at bounding box center [58, 143] width 41 height 10
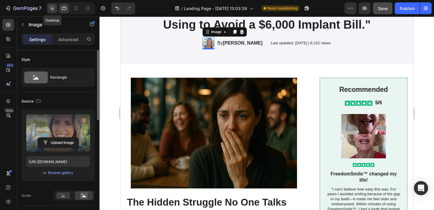
click at [53, 7] on icon at bounding box center [53, 9] width 4 height 4
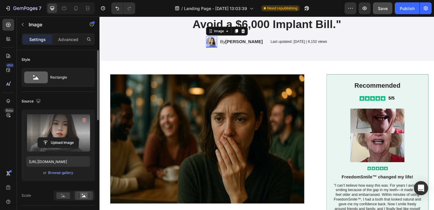
click at [79, 126] on label at bounding box center [58, 132] width 64 height 37
click at [79, 138] on input "file" at bounding box center [58, 143] width 41 height 10
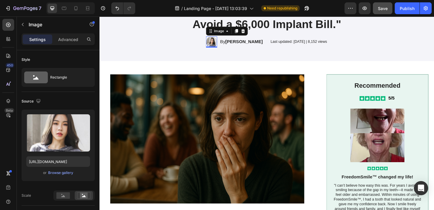
type input "[URL][DOMAIN_NAME]"
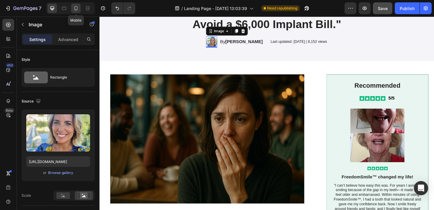
click at [75, 7] on icon at bounding box center [75, 8] width 3 height 4
type input "30"
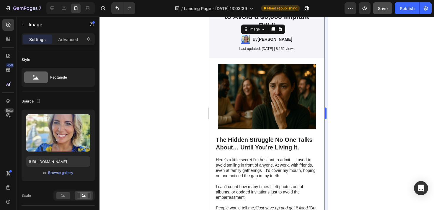
scroll to position [58, 0]
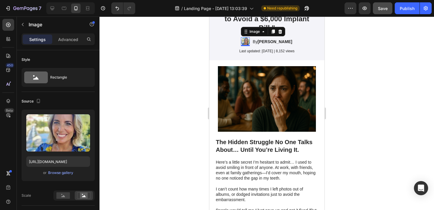
click at [377, 55] on div at bounding box center [267, 114] width 335 height 194
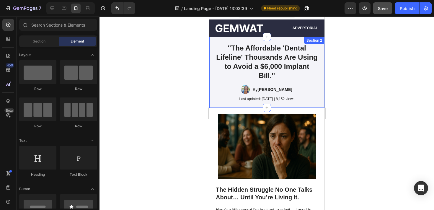
scroll to position [0, 0]
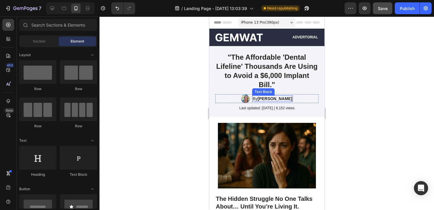
click at [266, 98] on strong "[PERSON_NAME]" at bounding box center [274, 98] width 35 height 5
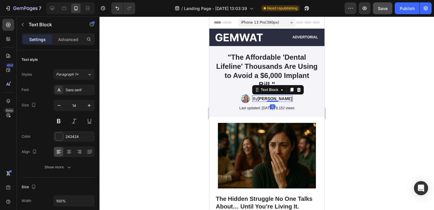
click at [266, 98] on strong "[PERSON_NAME]" at bounding box center [274, 98] width 35 height 5
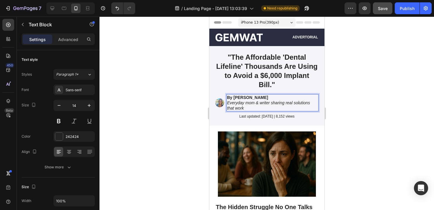
click at [360, 80] on div at bounding box center [267, 114] width 335 height 194
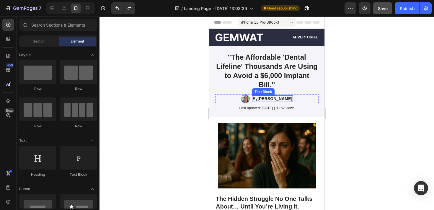
click at [290, 99] on strong "[PERSON_NAME]" at bounding box center [274, 98] width 35 height 5
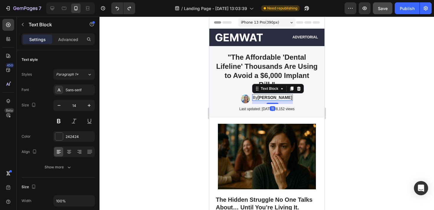
drag, startPoint x: 273, startPoint y: 101, endPoint x: 273, endPoint y: 104, distance: 3.3
click at [273, 104] on div "Image By [PERSON_NAME] Text Block 11 Row" at bounding box center [266, 100] width 103 height 12
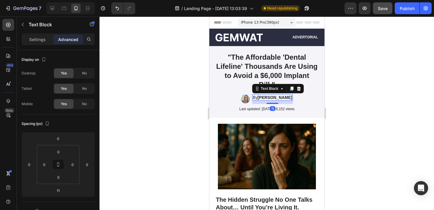
click at [263, 101] on div "11" at bounding box center [272, 102] width 41 height 3
click at [290, 99] on strong "[PERSON_NAME]" at bounding box center [274, 97] width 35 height 5
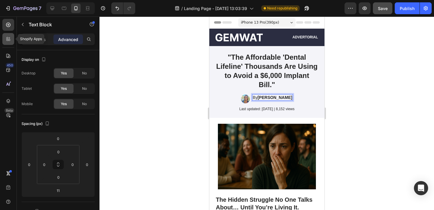
click at [7, 37] on icon at bounding box center [8, 39] width 6 height 6
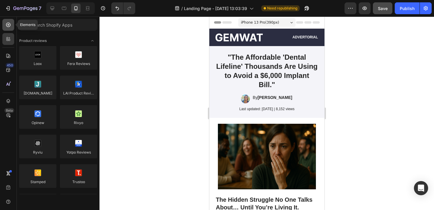
click at [8, 30] on div at bounding box center [8, 25] width 12 height 12
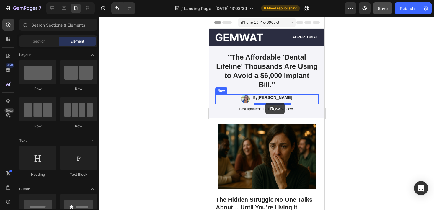
drag, startPoint x: 245, startPoint y: 92, endPoint x: 265, endPoint y: 103, distance: 23.3
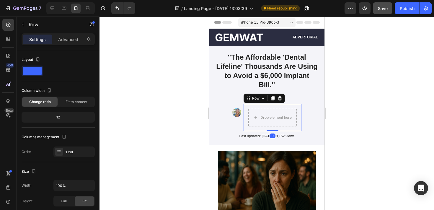
click at [352, 110] on div at bounding box center [267, 114] width 335 height 194
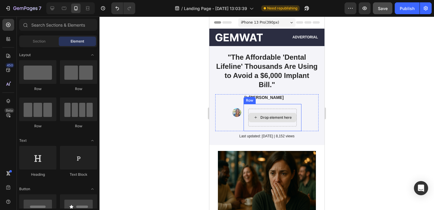
click at [266, 113] on div "Drop element here" at bounding box center [272, 117] width 48 height 9
click at [266, 116] on div "Drop element here" at bounding box center [275, 117] width 31 height 5
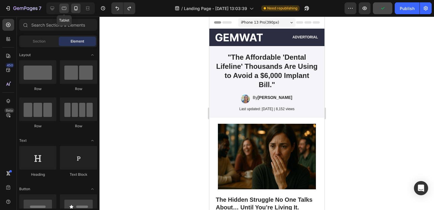
click at [66, 6] on icon at bounding box center [64, 8] width 6 height 6
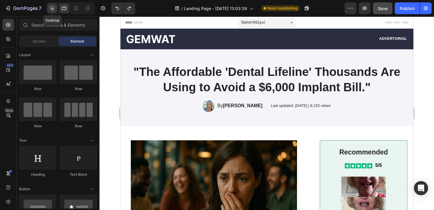
click at [52, 7] on icon at bounding box center [52, 8] width 6 height 6
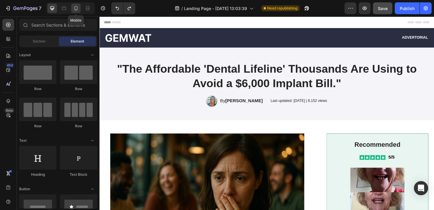
click at [74, 8] on icon at bounding box center [76, 8] width 6 height 6
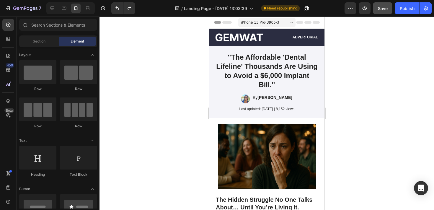
click at [350, 84] on div at bounding box center [267, 114] width 335 height 194
click at [415, 11] on div "Publish" at bounding box center [407, 8] width 15 height 6
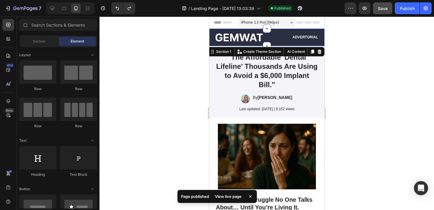
click at [277, 45] on div "Image Advertorial Text Block Row Section 1 You can create reusable sections Cre…" at bounding box center [266, 37] width 115 height 17
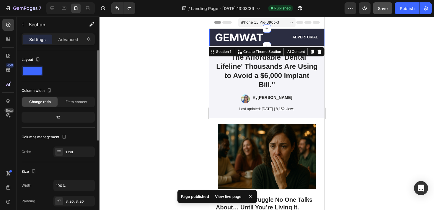
click at [33, 70] on span at bounding box center [32, 71] width 19 height 8
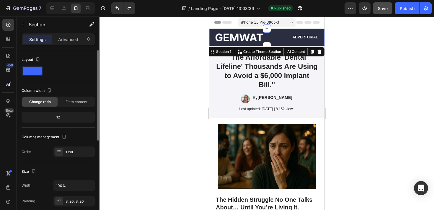
click at [33, 70] on span at bounding box center [32, 71] width 19 height 8
click at [195, 95] on div at bounding box center [267, 114] width 335 height 194
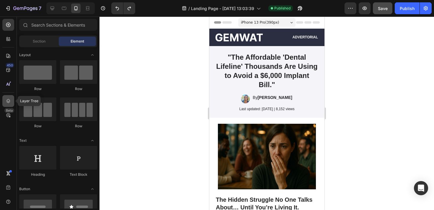
click at [7, 97] on div at bounding box center [8, 101] width 12 height 12
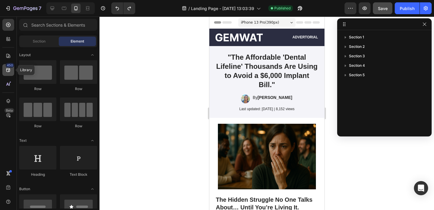
click at [9, 72] on icon at bounding box center [8, 70] width 6 height 6
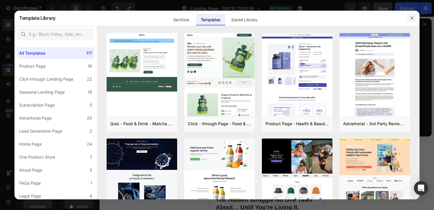
click at [412, 19] on icon "button" at bounding box center [412, 18] width 5 height 5
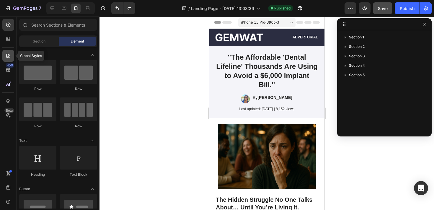
click at [9, 54] on icon at bounding box center [8, 56] width 6 height 6
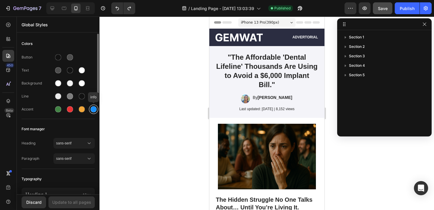
click at [91, 108] on div at bounding box center [94, 109] width 6 height 6
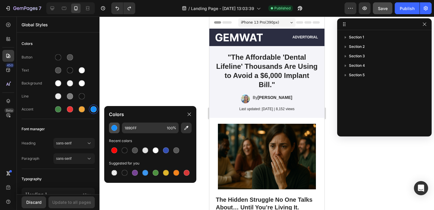
click at [117, 128] on div "button" at bounding box center [114, 128] width 6 height 6
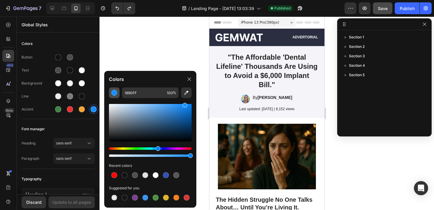
click at [109, 87] on button "button" at bounding box center [114, 92] width 11 height 11
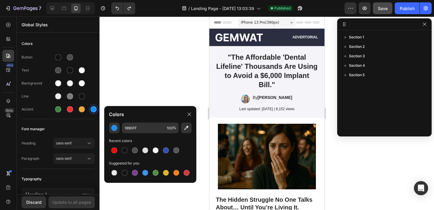
click at [150, 78] on div at bounding box center [267, 114] width 335 height 194
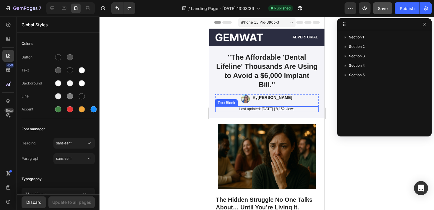
click at [222, 103] on div "Text Block" at bounding box center [226, 102] width 20 height 5
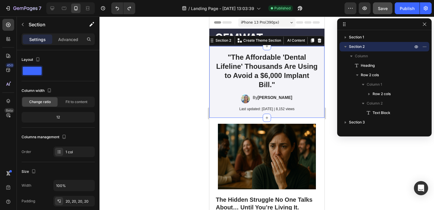
click at [211, 99] on div ""The Affordable 'Dental Lifeline' Thousands Are Using to Avoid a $6,000 Implant…" at bounding box center [266, 82] width 115 height 72
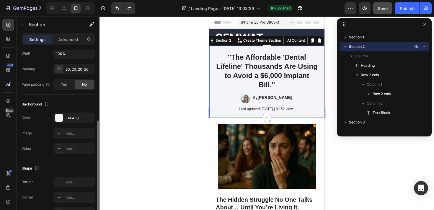
scroll to position [134, 0]
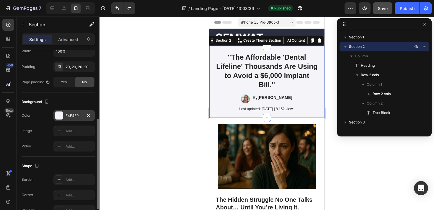
click at [61, 113] on div at bounding box center [59, 116] width 8 height 8
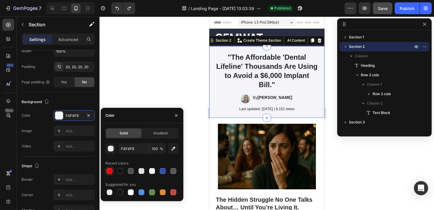
click at [109, 172] on div at bounding box center [110, 171] width 6 height 6
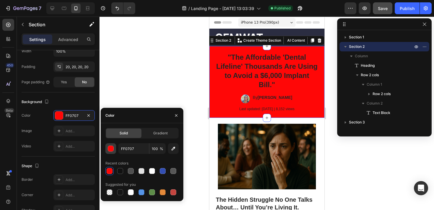
type input "F4F4F9"
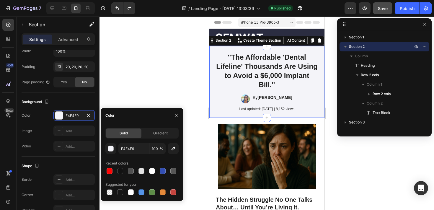
click at [145, 67] on div at bounding box center [267, 114] width 335 height 194
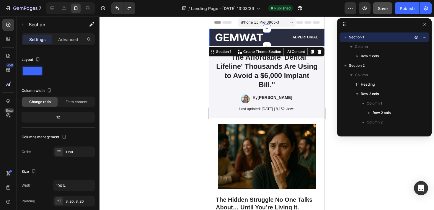
click at [210, 36] on div "Image Advertorial Text Block Row Section 1 You can create reusable sections Cre…" at bounding box center [266, 37] width 115 height 17
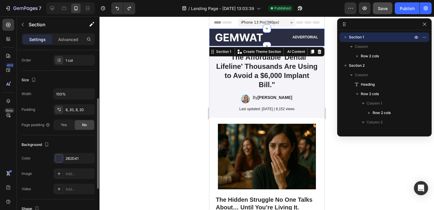
scroll to position [92, 0]
click at [68, 159] on div "2B2D41" at bounding box center [74, 157] width 17 height 5
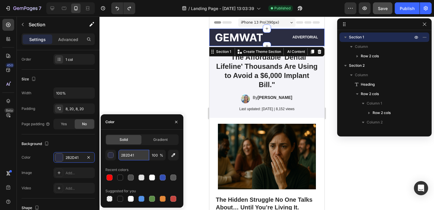
click at [129, 153] on input "2B2D41" at bounding box center [133, 155] width 31 height 11
click at [129, 155] on input "2B2D41" at bounding box center [133, 155] width 31 height 11
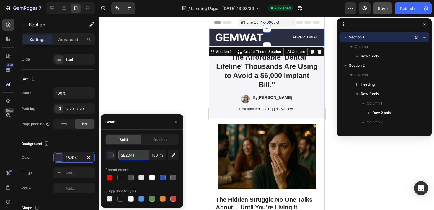
paste input "#9ac1f0"
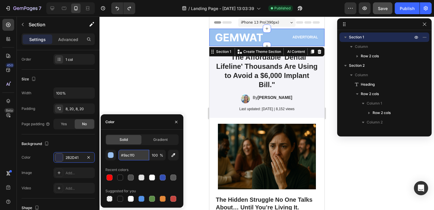
click at [124, 156] on input "#9ac1f0" at bounding box center [133, 155] width 31 height 11
type input "9ac1f0"
click at [122, 79] on div at bounding box center [267, 114] width 335 height 194
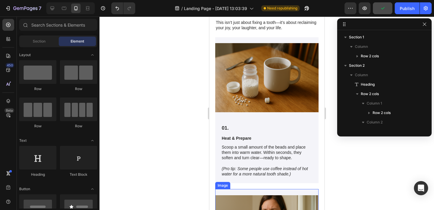
scroll to position [1268, 0]
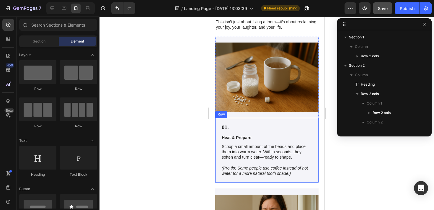
click at [317, 134] on div "01. Text Block Heat & Prepare Text Block Scoop a small amount of the beads and …" at bounding box center [266, 150] width 103 height 65
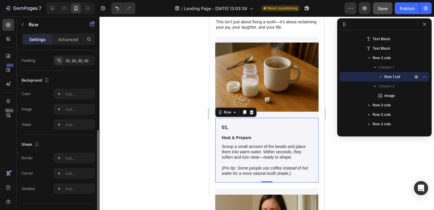
scroll to position [156, 0]
click at [71, 95] on div "Add..." at bounding box center [80, 93] width 28 height 5
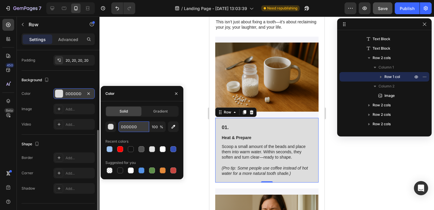
click at [132, 127] on input "DDDDDD" at bounding box center [133, 126] width 31 height 11
type input "D"
paste input "#9ac1f0"
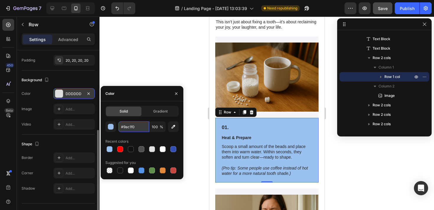
click at [123, 127] on input "#9ac1f0" at bounding box center [133, 126] width 31 height 11
type input "9ac1f0"
click at [161, 66] on div at bounding box center [267, 114] width 335 height 194
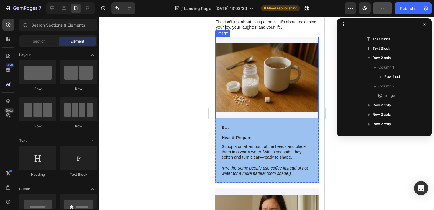
click at [231, 114] on img at bounding box center [266, 77] width 103 height 81
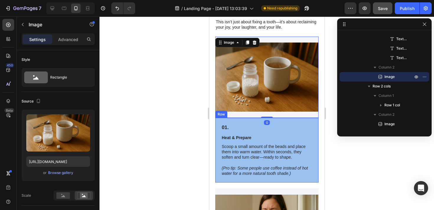
click at [233, 120] on div "01. Text Block Heat & Prepare Text Block Scoop a small amount of the beads and …" at bounding box center [266, 150] width 103 height 65
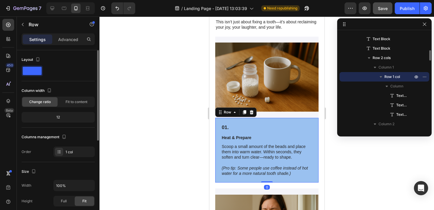
scroll to position [168, 0]
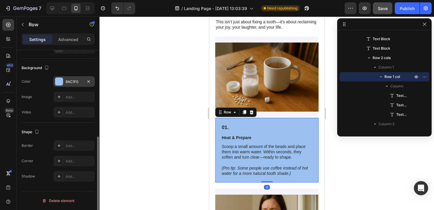
click at [67, 79] on div "9AC1F0" at bounding box center [74, 81] width 17 height 5
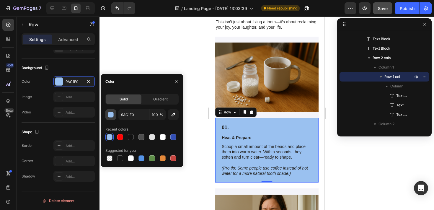
click at [111, 114] on div "button" at bounding box center [111, 115] width 6 height 6
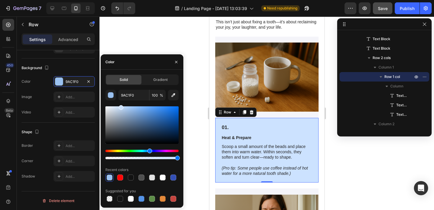
type input "CCE2FF"
drag, startPoint x: 126, startPoint y: 110, endPoint x: 121, endPoint y: 105, distance: 6.9
click at [121, 106] on div at bounding box center [141, 125] width 73 height 38
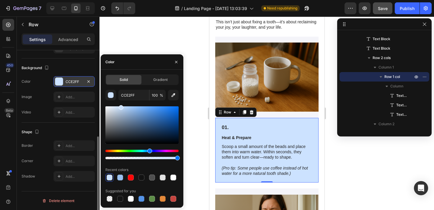
click at [73, 80] on div "CCE2FF" at bounding box center [74, 81] width 17 height 5
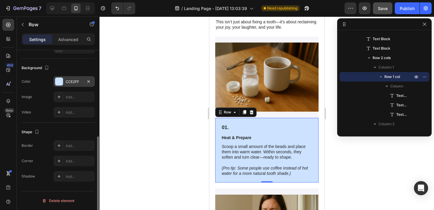
click at [73, 80] on div "CCE2FF" at bounding box center [74, 81] width 17 height 5
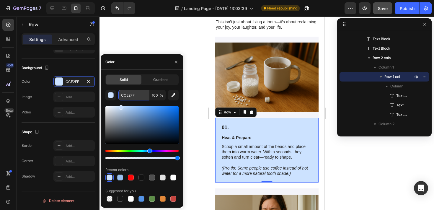
click at [130, 98] on input "CCE2FF" at bounding box center [133, 95] width 31 height 11
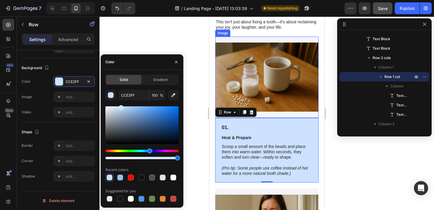
click at [221, 40] on div "Image" at bounding box center [266, 77] width 103 height 81
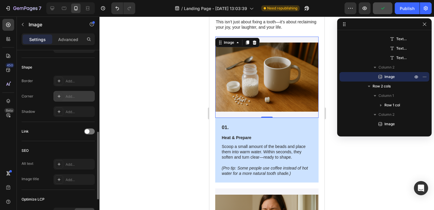
scroll to position [212, 0]
click at [74, 79] on div "Add..." at bounding box center [80, 80] width 28 height 5
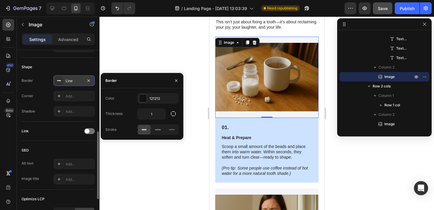
click at [59, 80] on icon at bounding box center [59, 80] width 5 height 5
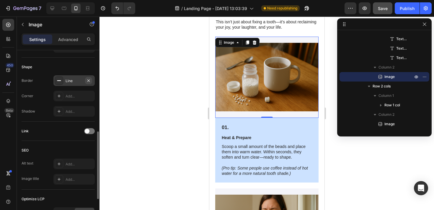
click at [88, 80] on icon "button" at bounding box center [88, 80] width 5 height 5
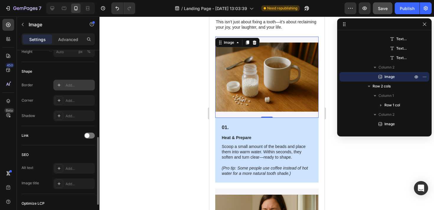
scroll to position [207, 0]
click at [235, 115] on img at bounding box center [266, 77] width 103 height 81
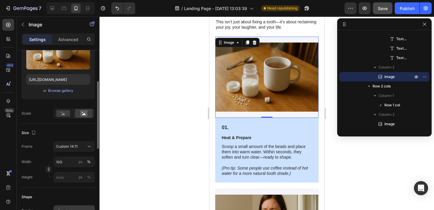
scroll to position [82, 0]
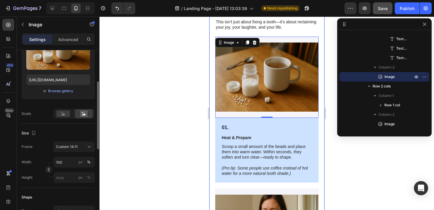
click at [186, 60] on div at bounding box center [267, 114] width 335 height 194
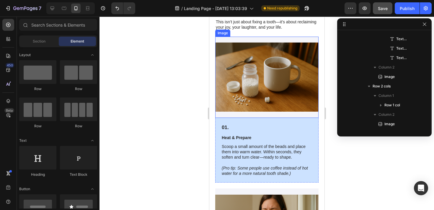
click at [246, 113] on img at bounding box center [266, 77] width 103 height 81
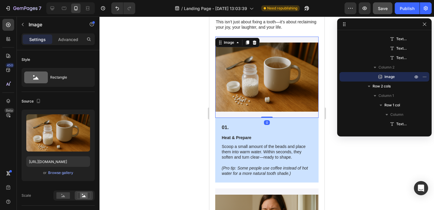
drag, startPoint x: 267, startPoint y: 117, endPoint x: 266, endPoint y: 89, distance: 28.4
click at [266, 89] on div "Image 0" at bounding box center [266, 77] width 103 height 81
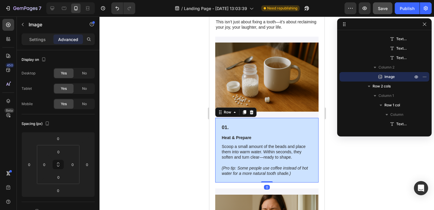
click at [275, 122] on div "01. Text Block Heat & Prepare Text Block Scoop a small amount of the beads and …" at bounding box center [266, 150] width 103 height 65
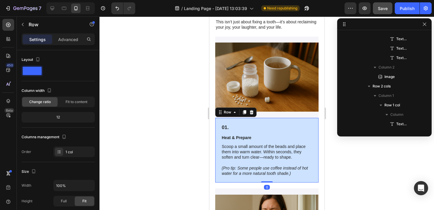
scroll to position [168, 0]
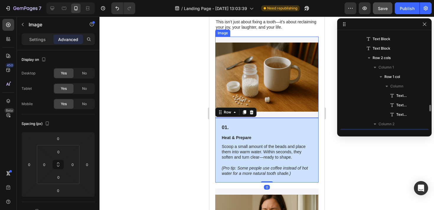
click at [267, 101] on img at bounding box center [266, 77] width 103 height 81
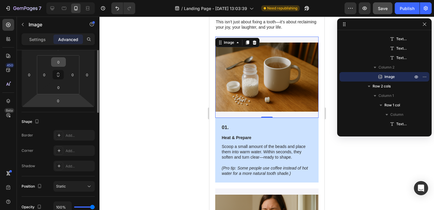
scroll to position [91, 0]
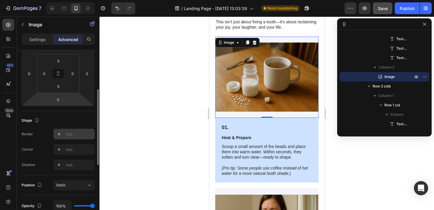
click at [73, 132] on div "Add..." at bounding box center [80, 134] width 28 height 5
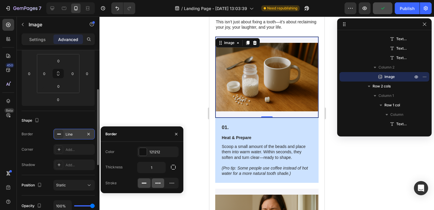
click at [157, 183] on icon at bounding box center [158, 183] width 6 height 6
click at [160, 89] on div at bounding box center [267, 114] width 335 height 194
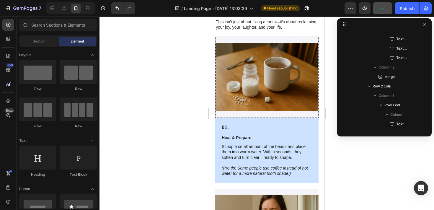
click at [163, 89] on div at bounding box center [267, 114] width 335 height 194
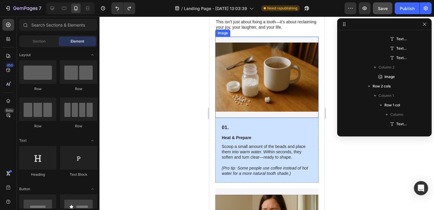
click at [252, 114] on img at bounding box center [266, 77] width 103 height 81
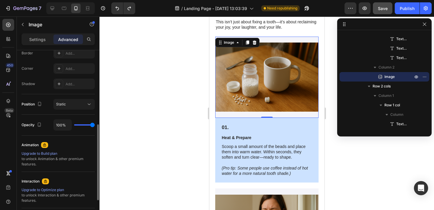
scroll to position [175, 0]
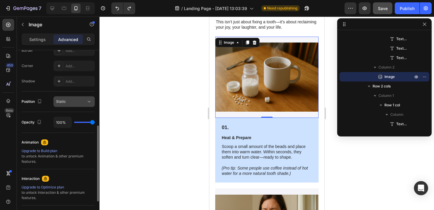
click at [74, 100] on div "Static" at bounding box center [71, 101] width 30 height 5
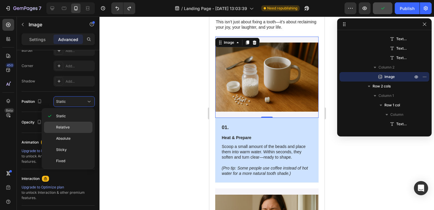
click at [67, 126] on span "Relative" at bounding box center [63, 127] width 14 height 5
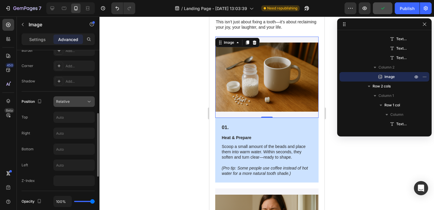
click at [77, 104] on div "Relative" at bounding box center [74, 102] width 36 height 6
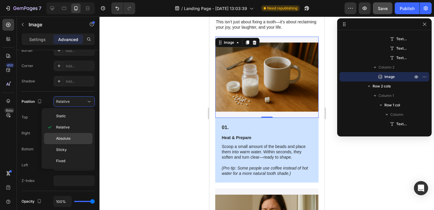
click at [66, 136] on span "Absolute" at bounding box center [63, 138] width 14 height 5
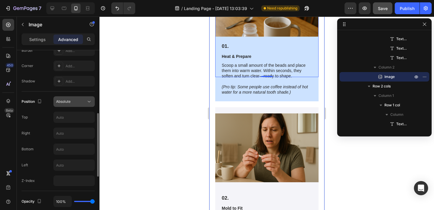
click at [74, 98] on button "Absolute" at bounding box center [73, 101] width 41 height 11
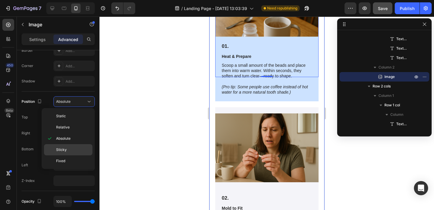
click at [68, 150] on p "Sticky" at bounding box center [73, 149] width 34 height 5
type input "0"
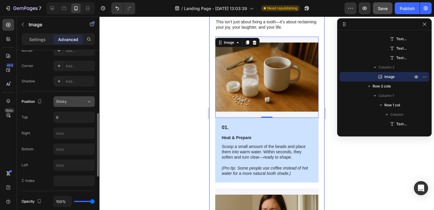
click at [77, 103] on div "Sticky" at bounding box center [71, 101] width 30 height 5
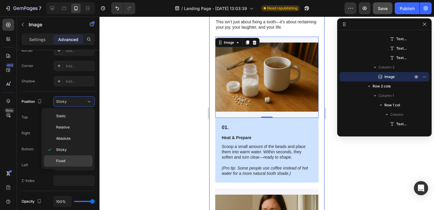
click at [71, 159] on p "Fixed" at bounding box center [73, 160] width 34 height 5
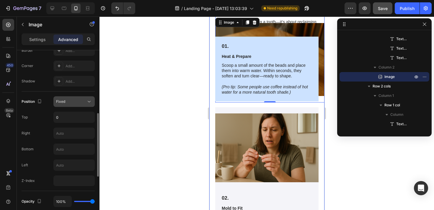
click at [74, 105] on button "Fixed" at bounding box center [73, 101] width 41 height 11
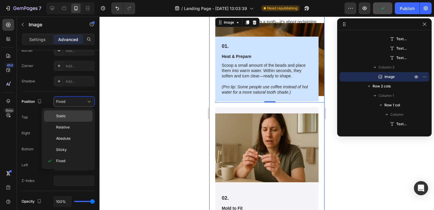
click at [71, 115] on p "Static" at bounding box center [73, 115] width 34 height 5
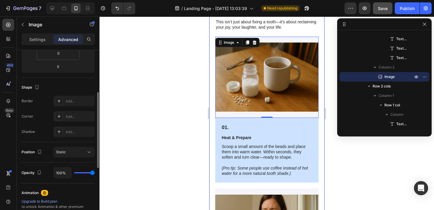
scroll to position [115, 0]
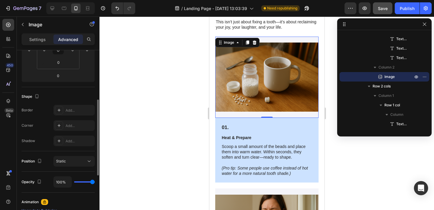
click at [229, 115] on img at bounding box center [266, 77] width 103 height 81
click at [72, 139] on div "Add..." at bounding box center [80, 141] width 28 height 5
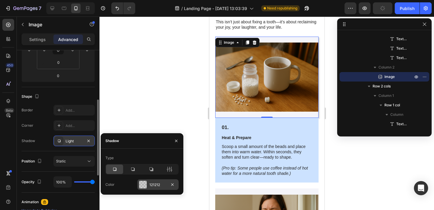
click at [156, 185] on div "121212" at bounding box center [158, 184] width 17 height 5
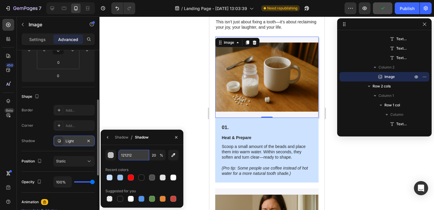
click at [124, 150] on input "121212" at bounding box center [133, 155] width 31 height 11
paste input "CCE2FF"
type input "CCE2FF"
click at [147, 89] on div at bounding box center [267, 114] width 335 height 194
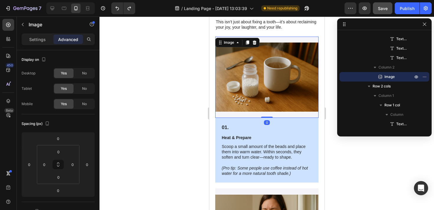
click at [228, 113] on img at bounding box center [266, 77] width 103 height 81
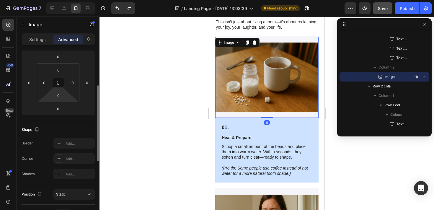
scroll to position [0, 0]
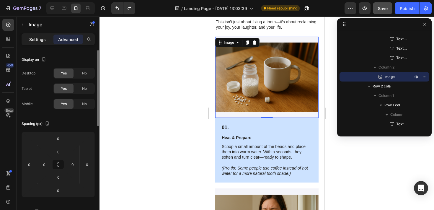
click at [41, 36] on p "Settings" at bounding box center [37, 39] width 17 height 6
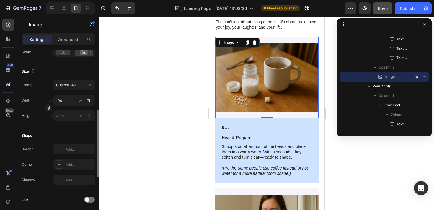
scroll to position [148, 0]
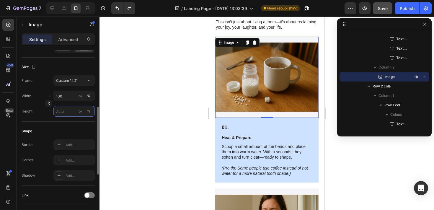
click at [68, 110] on input "px %" at bounding box center [73, 111] width 41 height 11
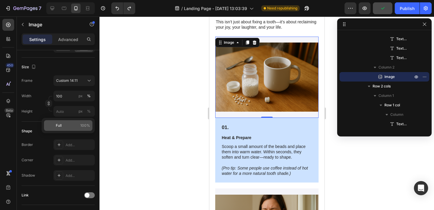
click at [59, 122] on div "Full 100%" at bounding box center [68, 125] width 48 height 11
type input "100"
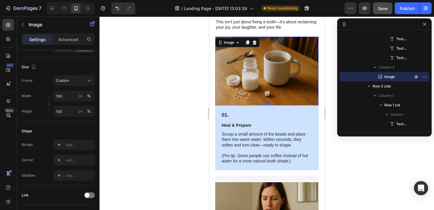
click at [170, 100] on div at bounding box center [267, 114] width 335 height 194
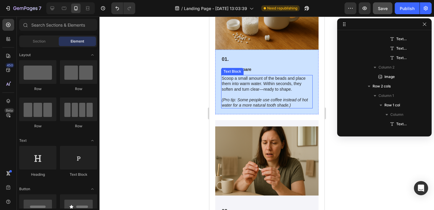
scroll to position [1328, 0]
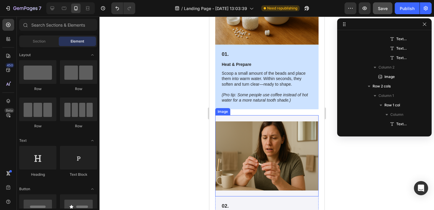
click at [242, 118] on img at bounding box center [266, 155] width 103 height 81
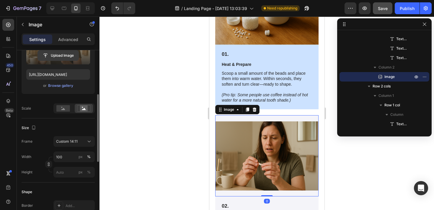
scroll to position [98, 0]
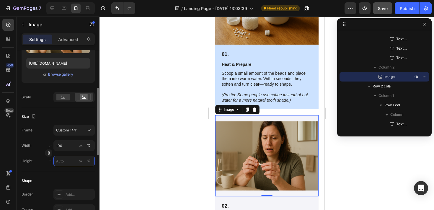
click at [67, 161] on input "px %" at bounding box center [73, 161] width 41 height 11
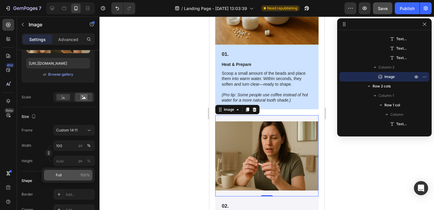
click at [62, 177] on p "Full 100%" at bounding box center [73, 175] width 34 height 5
type input "100"
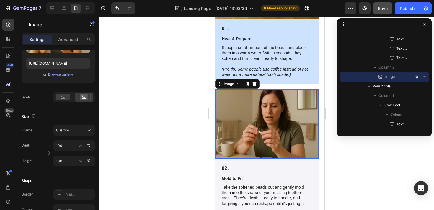
scroll to position [1374, 0]
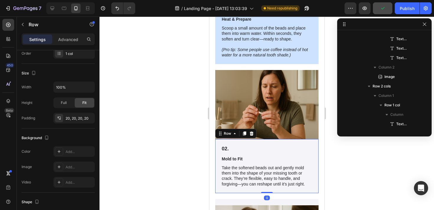
click at [252, 141] on div "02. Text Block Mold to Fit Text Block Take the softened beads out and gently mo…" at bounding box center [266, 166] width 103 height 54
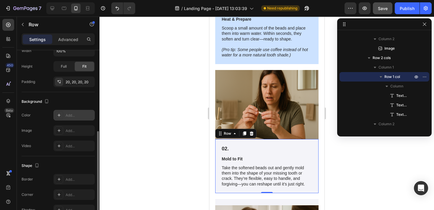
scroll to position [144, 0]
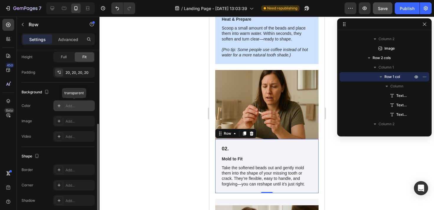
click at [70, 105] on div "Add..." at bounding box center [80, 105] width 28 height 5
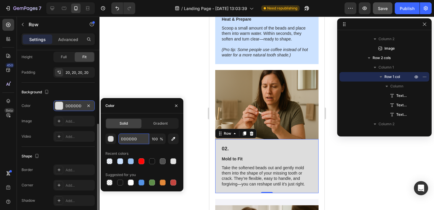
click at [125, 139] on input "DDDDDD" at bounding box center [133, 139] width 31 height 11
paste input "CCE2FF"
type input "CCE2FF"
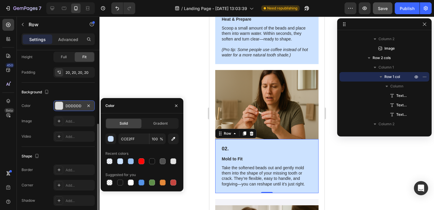
click at [160, 84] on div at bounding box center [267, 114] width 335 height 194
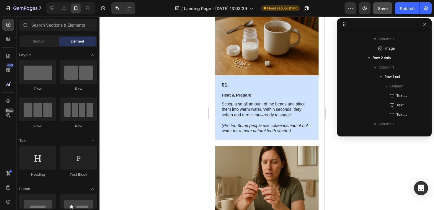
scroll to position [1314, 0]
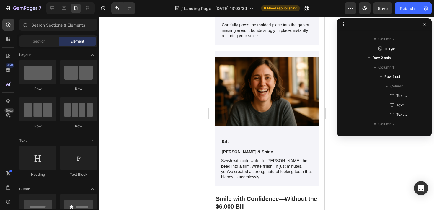
scroll to position [1520, 0]
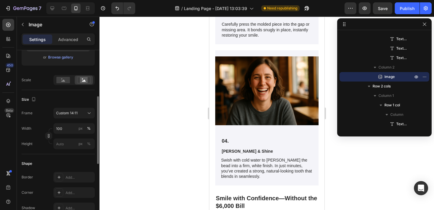
scroll to position [178, 0]
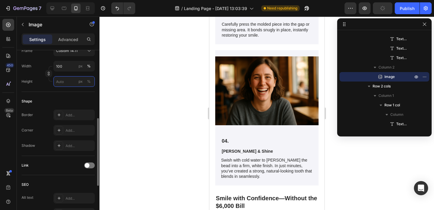
click at [64, 84] on input "px %" at bounding box center [73, 81] width 41 height 11
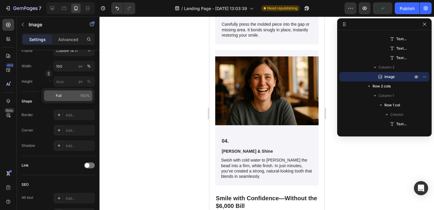
click at [62, 95] on p "Full 100%" at bounding box center [73, 95] width 34 height 5
type input "100"
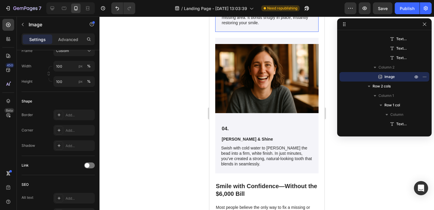
click at [253, 32] on div "03. Text Block Place & Secure Text Block Carefully press the molded piece into …" at bounding box center [266, 7] width 103 height 49
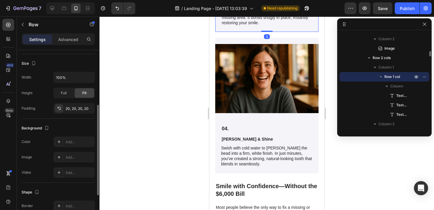
scroll to position [108, 0]
click at [70, 140] on div "Add..." at bounding box center [80, 141] width 28 height 5
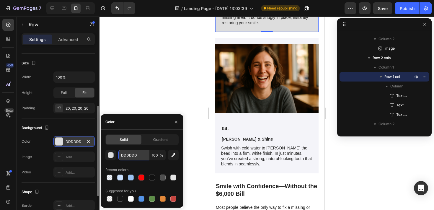
click at [129, 153] on input "DDDDDD" at bounding box center [133, 155] width 31 height 11
paste input "CCE2FF"
type input "CCE2FF"
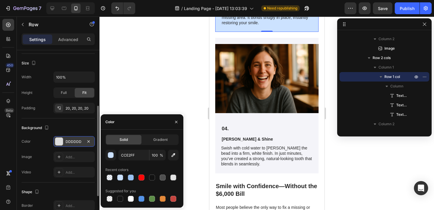
click at [154, 82] on div at bounding box center [267, 114] width 335 height 194
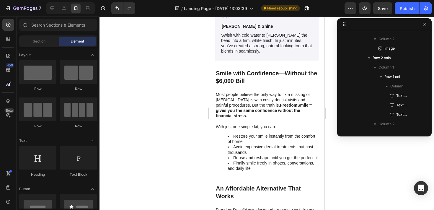
scroll to position [1636, 0]
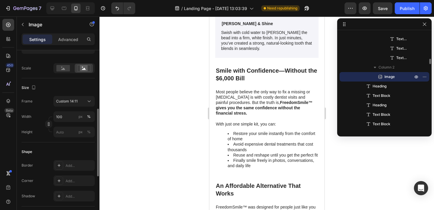
scroll to position [141, 0]
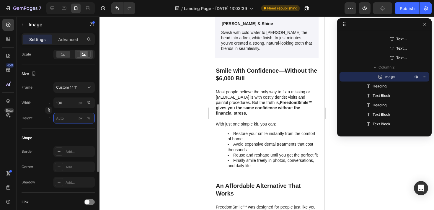
click at [67, 116] on input "px %" at bounding box center [73, 118] width 41 height 11
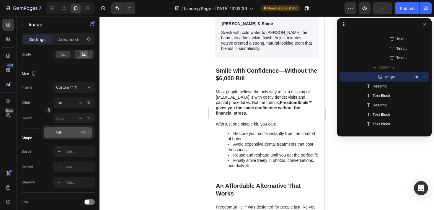
click at [68, 131] on p "Full 100%" at bounding box center [73, 132] width 34 height 5
type input "100"
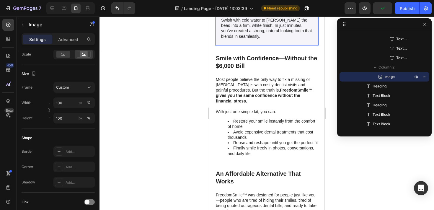
click at [249, 46] on div "04. Text Block Harden & Shine Text Block Swish with cold water to harden the be…" at bounding box center [266, 18] width 103 height 54
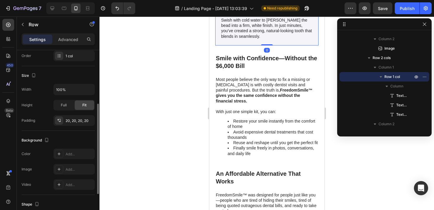
scroll to position [99, 0]
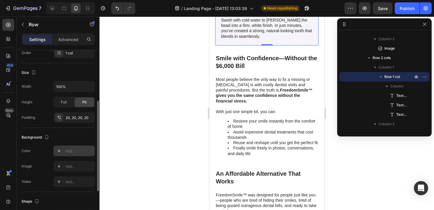
click at [70, 151] on div "Add..." at bounding box center [80, 151] width 28 height 5
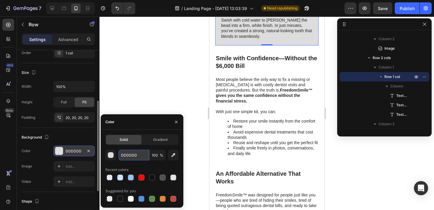
click at [129, 155] on input "DDDDDD" at bounding box center [133, 155] width 31 height 11
paste input "CCE2FF"
type input "CCE2FF"
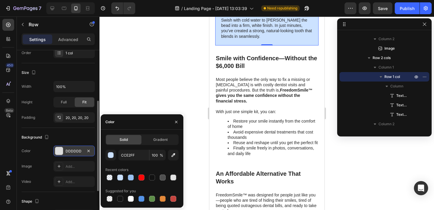
click at [162, 94] on div at bounding box center [267, 114] width 335 height 194
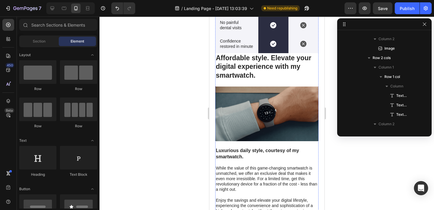
scroll to position [2013, 0]
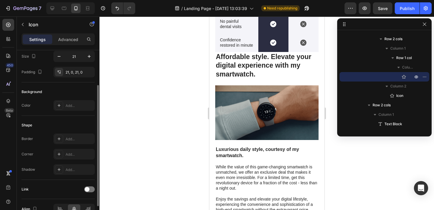
scroll to position [55, 0]
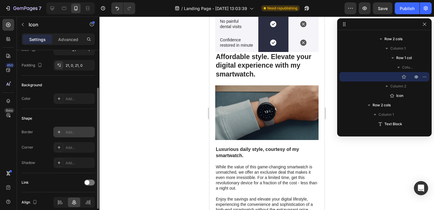
click at [74, 131] on div "Add..." at bounding box center [80, 132] width 28 height 5
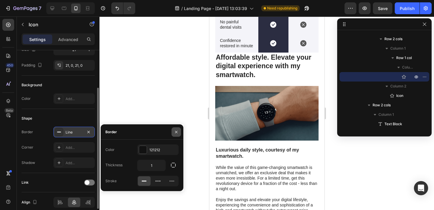
click at [177, 132] on icon "button" at bounding box center [176, 132] width 5 height 5
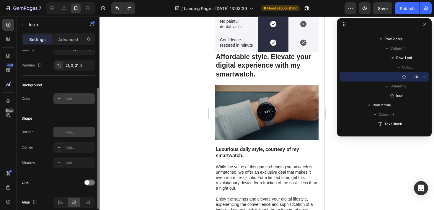
click at [75, 98] on div "Add..." at bounding box center [80, 98] width 28 height 5
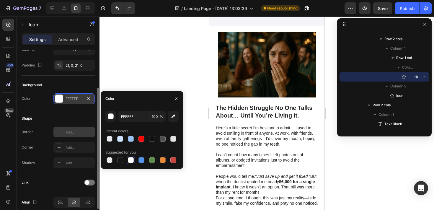
scroll to position [0, 0]
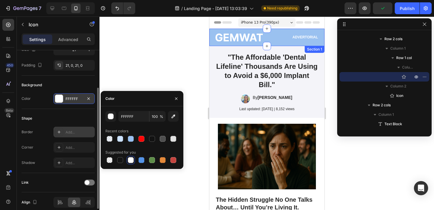
click at [211, 40] on div "Image Advertorial Text Block Row Section 1" at bounding box center [266, 37] width 115 height 17
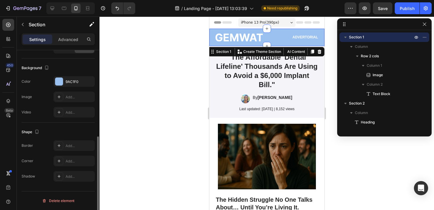
scroll to position [160, 0]
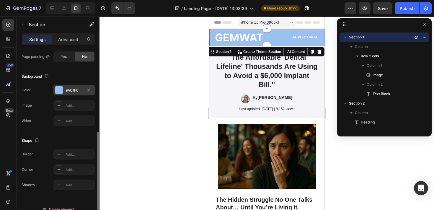
click at [76, 88] on div "9AC1F0" at bounding box center [74, 90] width 17 height 5
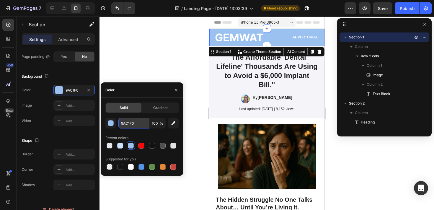
click at [129, 122] on input "9AC1F0" at bounding box center [133, 123] width 31 height 11
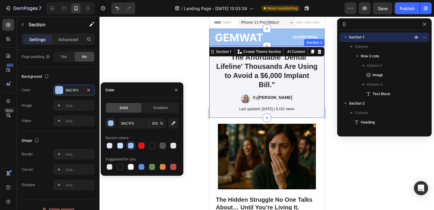
click at [193, 90] on div at bounding box center [267, 114] width 335 height 194
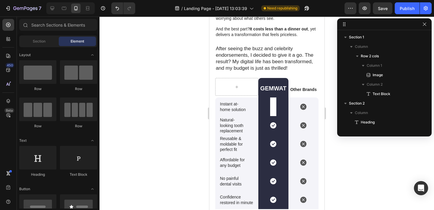
scroll to position [1992, 0]
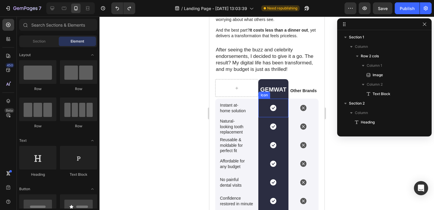
click at [261, 105] on div "Icon" at bounding box center [273, 108] width 30 height 19
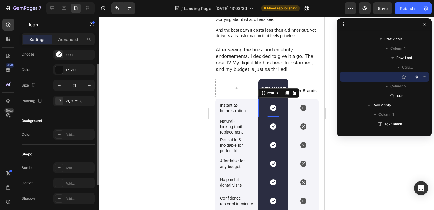
scroll to position [21, 0]
click at [78, 131] on div "Add..." at bounding box center [80, 132] width 28 height 5
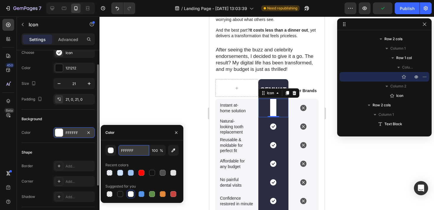
click at [131, 151] on input "FFFFFF" at bounding box center [133, 150] width 31 height 11
paste input "9AC1F0"
type input "9AC1F0"
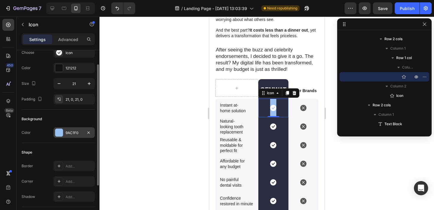
click at [261, 111] on div "Icon 0" at bounding box center [273, 108] width 30 height 19
click at [73, 66] on div "121212" at bounding box center [74, 68] width 17 height 5
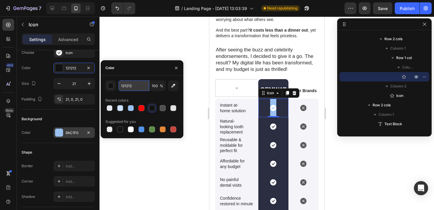
click at [129, 87] on input "121212" at bounding box center [133, 85] width 31 height 11
paste input "9AC1F0"
type input "9AC1F0"
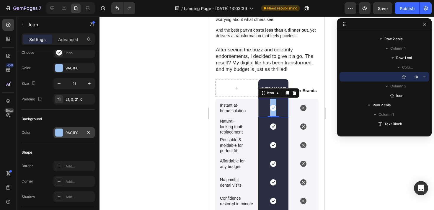
click at [128, 53] on div at bounding box center [267, 114] width 335 height 194
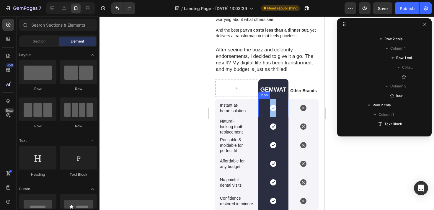
click at [265, 109] on div "Icon" at bounding box center [273, 108] width 30 height 19
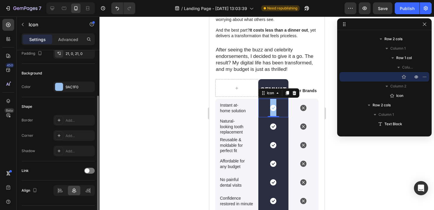
scroll to position [68, 0]
click at [69, 123] on div "Add..." at bounding box center [73, 119] width 41 height 11
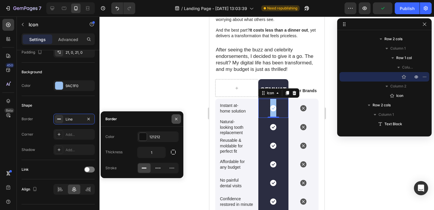
click at [173, 118] on button "button" at bounding box center [176, 118] width 9 height 9
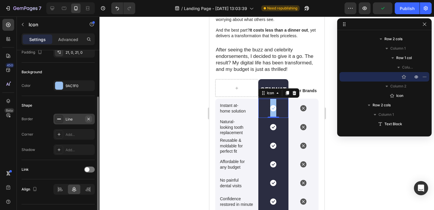
click at [89, 118] on icon "button" at bounding box center [88, 119] width 2 height 2
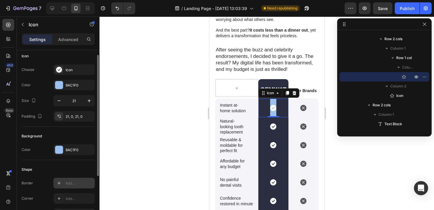
scroll to position [0, 0]
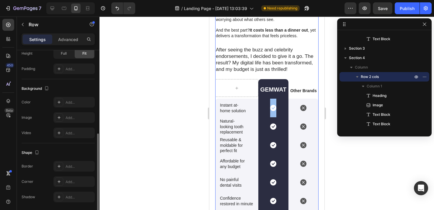
scroll to position [182, 0]
click at [79, 101] on div "Add..." at bounding box center [80, 102] width 28 height 5
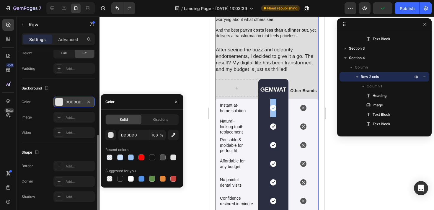
click at [173, 83] on div at bounding box center [267, 114] width 335 height 194
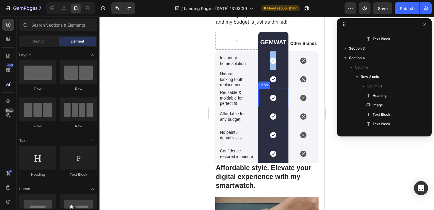
scroll to position [2040, 0]
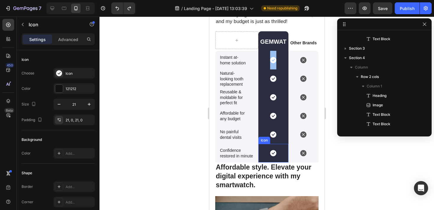
click at [264, 150] on div "Icon" at bounding box center [273, 153] width 30 height 19
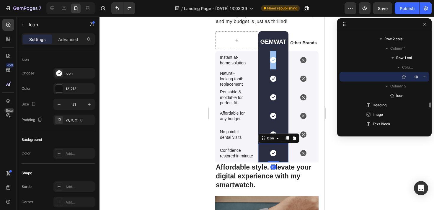
click at [273, 154] on icon at bounding box center [273, 153] width 6 height 6
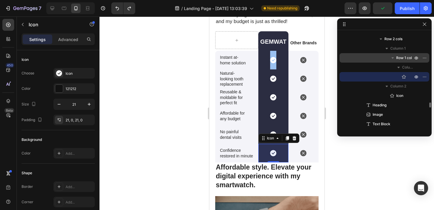
click at [394, 58] on icon "button" at bounding box center [393, 58] width 6 height 6
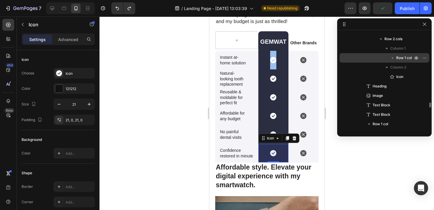
click at [394, 58] on icon "button" at bounding box center [393, 58] width 6 height 6
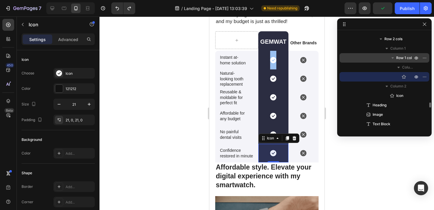
click at [394, 59] on icon "button" at bounding box center [393, 58] width 6 height 6
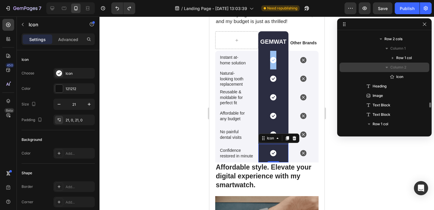
click at [389, 66] on icon "button" at bounding box center [387, 67] width 6 height 6
click at [389, 67] on icon "button" at bounding box center [387, 67] width 6 height 6
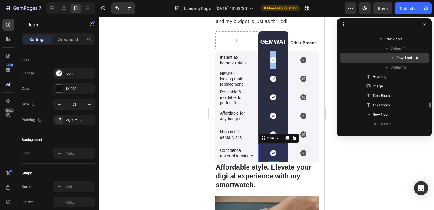
click at [395, 58] on icon "button" at bounding box center [393, 58] width 6 height 6
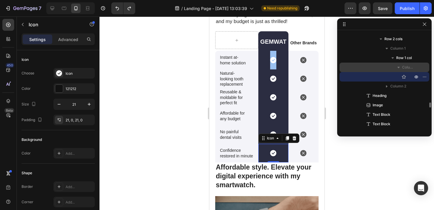
click at [401, 66] on icon "button" at bounding box center [399, 67] width 6 height 6
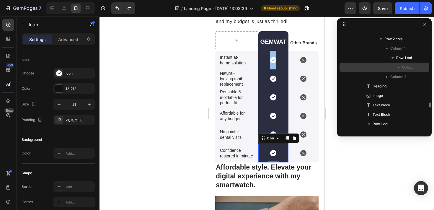
click at [401, 66] on icon "button" at bounding box center [399, 67] width 6 height 6
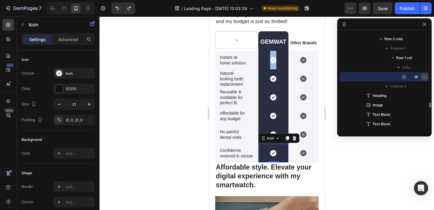
click at [423, 77] on icon "button" at bounding box center [423, 77] width 1 height 1
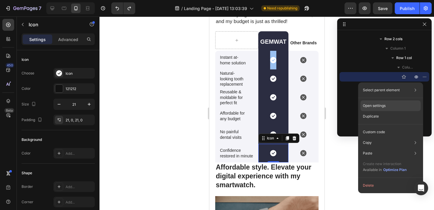
click at [392, 106] on div "Open settings" at bounding box center [391, 105] width 60 height 11
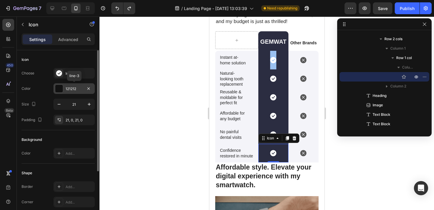
click at [75, 89] on div "121212" at bounding box center [74, 88] width 17 height 5
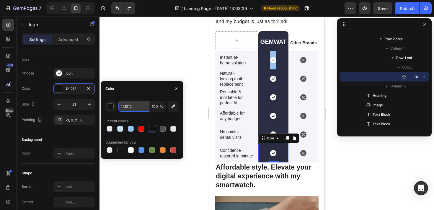
click at [124, 107] on input "121212" at bounding box center [133, 106] width 31 height 11
paste input "9AC1F0"
type input "9AC1F0"
click at [167, 171] on div at bounding box center [267, 114] width 335 height 194
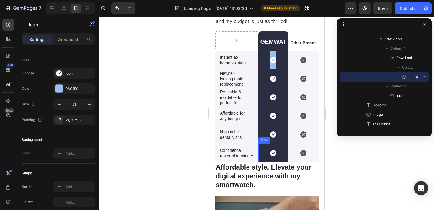
click at [263, 157] on div "Icon" at bounding box center [273, 153] width 30 height 19
click at [64, 39] on p "Advanced" at bounding box center [68, 39] width 20 height 6
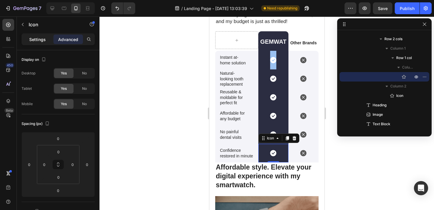
click at [45, 37] on p "Settings" at bounding box center [37, 39] width 17 height 6
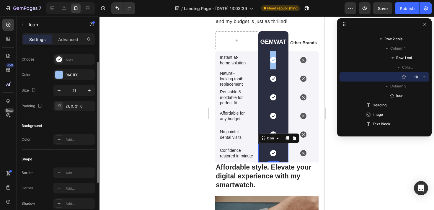
scroll to position [21, 0]
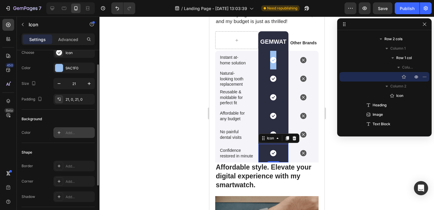
click at [75, 134] on div "Add..." at bounding box center [80, 132] width 28 height 5
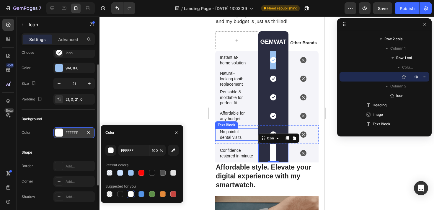
type input "000000"
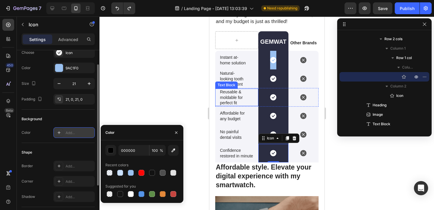
click at [220, 84] on div "Text Block" at bounding box center [226, 84] width 20 height 5
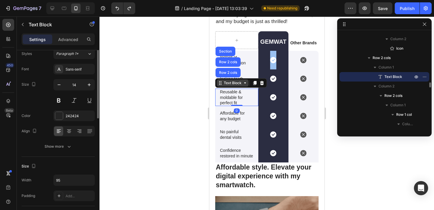
scroll to position [0, 0]
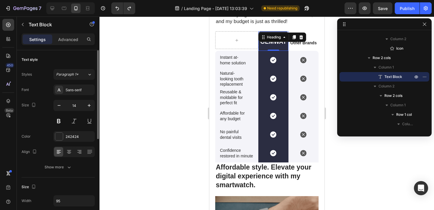
click at [281, 40] on div "GEMWAT Heading 0" at bounding box center [273, 41] width 30 height 20
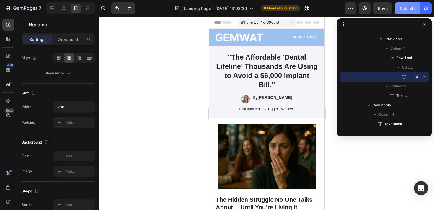
click at [407, 11] on div "Publish" at bounding box center [407, 8] width 15 height 6
click at [299, 9] on icon "button" at bounding box center [298, 9] width 1 height 1
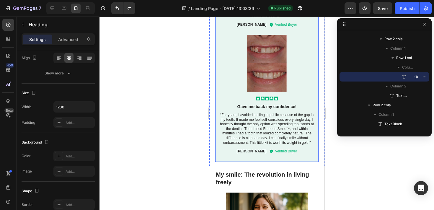
scroll to position [988, 0]
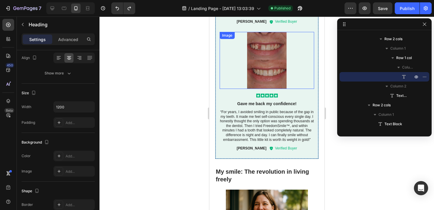
click at [259, 57] on img at bounding box center [267, 60] width 95 height 57
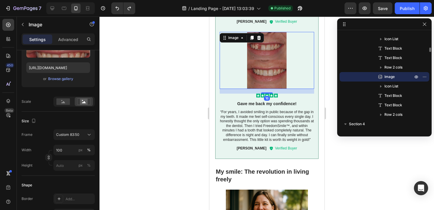
scroll to position [0, 0]
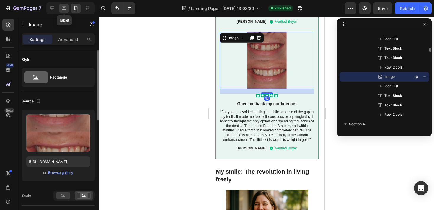
click at [64, 9] on icon at bounding box center [64, 8] width 6 height 6
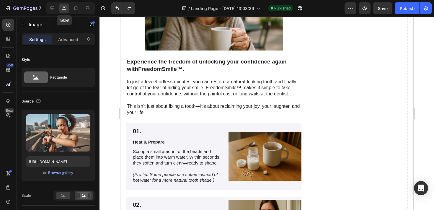
scroll to position [958, 0]
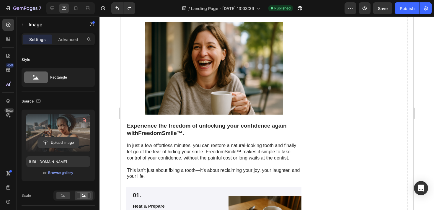
click at [58, 138] on input "file" at bounding box center [58, 143] width 41 height 10
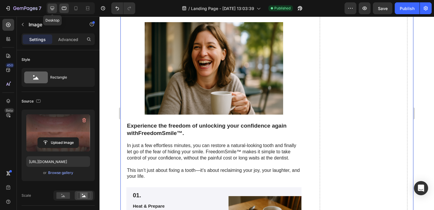
click at [53, 8] on icon at bounding box center [52, 8] width 6 height 6
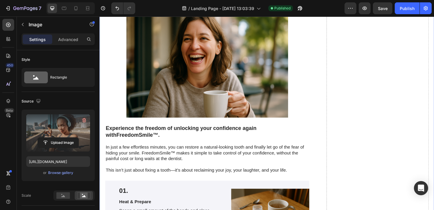
click at [61, 133] on label at bounding box center [58, 132] width 64 height 37
click at [61, 138] on input "file" at bounding box center [58, 143] width 41 height 10
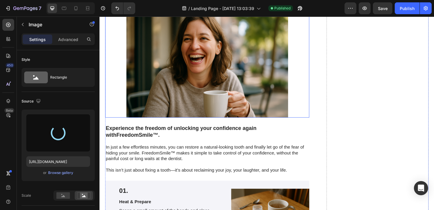
type input "[URL][DOMAIN_NAME]"
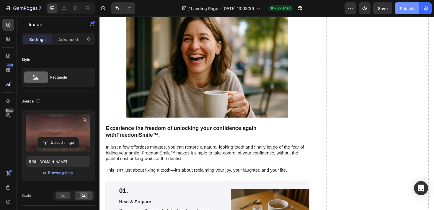
click at [402, 9] on div "Publish" at bounding box center [407, 8] width 15 height 6
